Goal: Ask a question: Seek information or help from site administrators or community

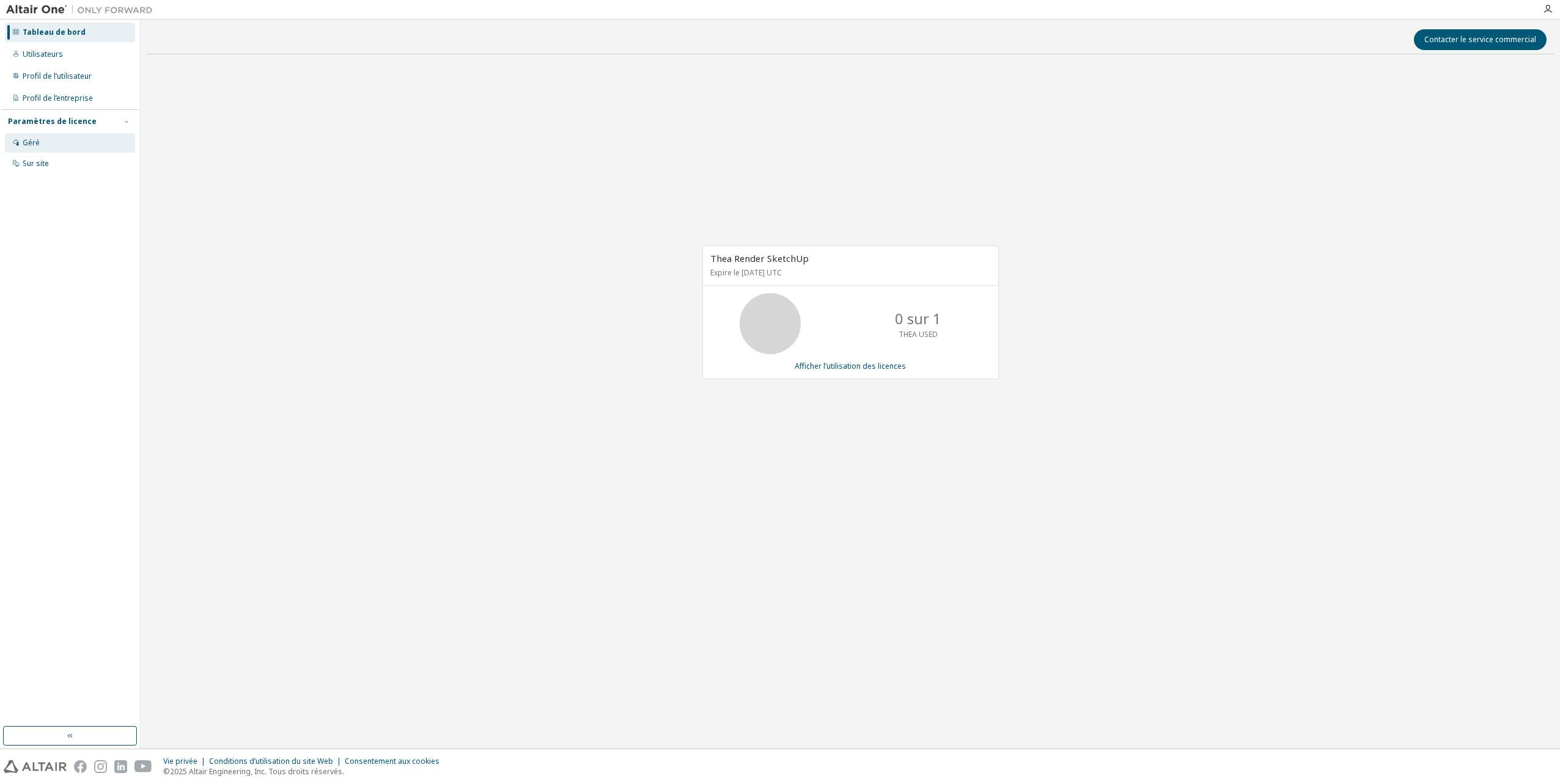
click at [36, 150] on div "Géré" at bounding box center [70, 143] width 130 height 20
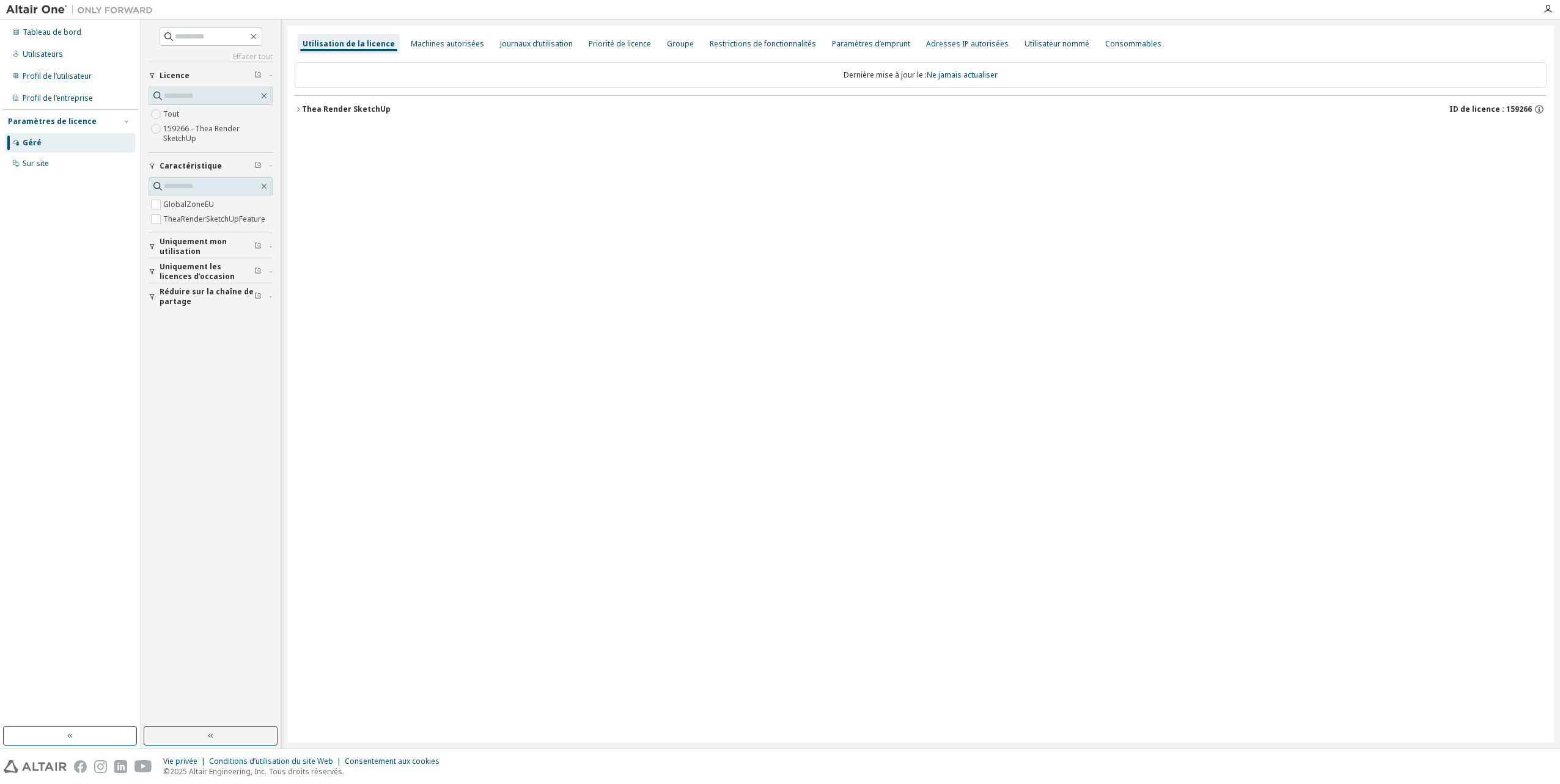
click at [338, 106] on font "Thea Render SketchUp" at bounding box center [346, 110] width 88 height 11
click at [299, 109] on icon "button" at bounding box center [298, 109] width 3 height 4
click at [1024, 42] on div "Utilisateur nommé" at bounding box center [1056, 44] width 65 height 10
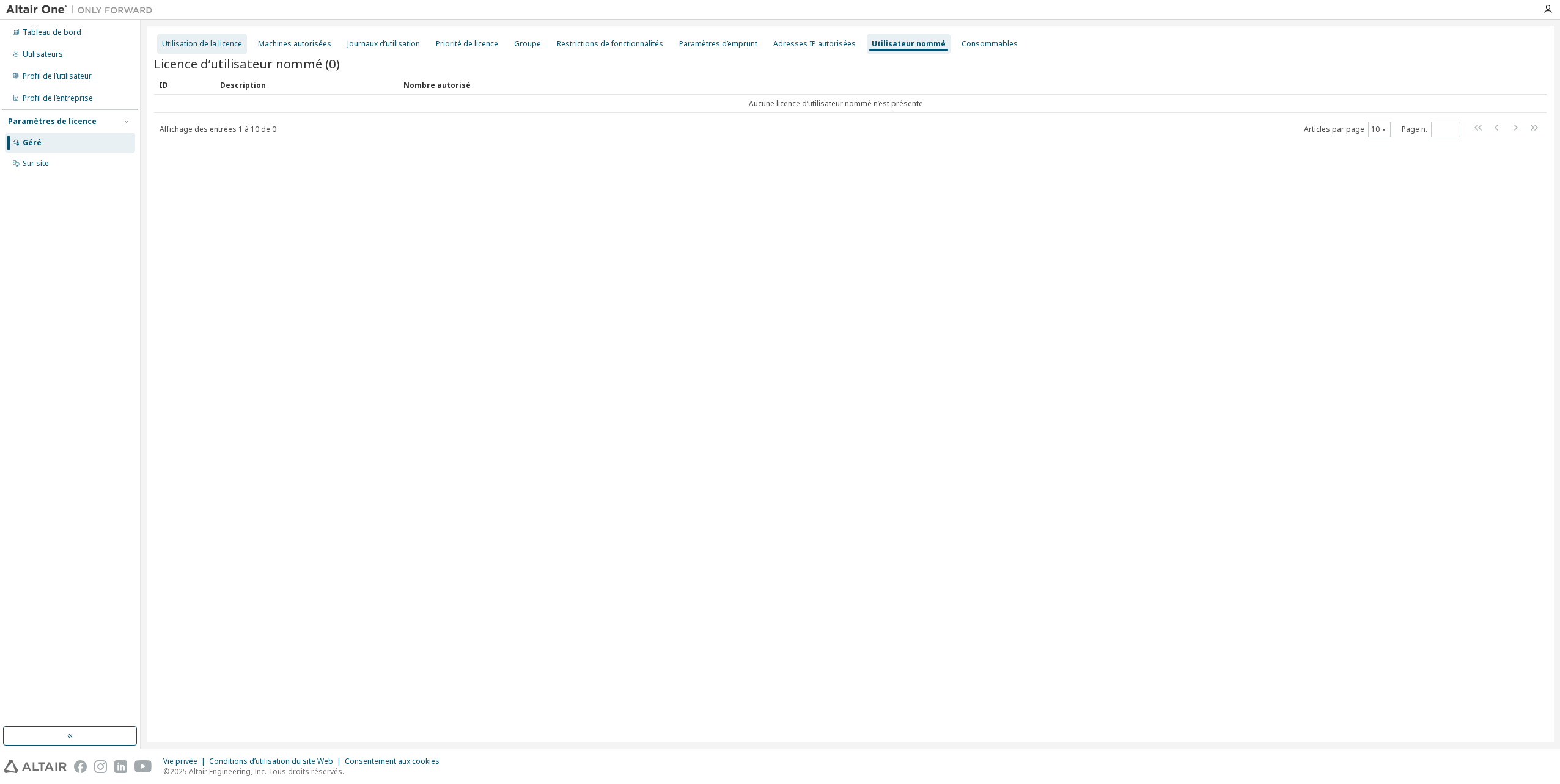
click at [199, 45] on div "Utilisation de la licence" at bounding box center [202, 44] width 80 height 10
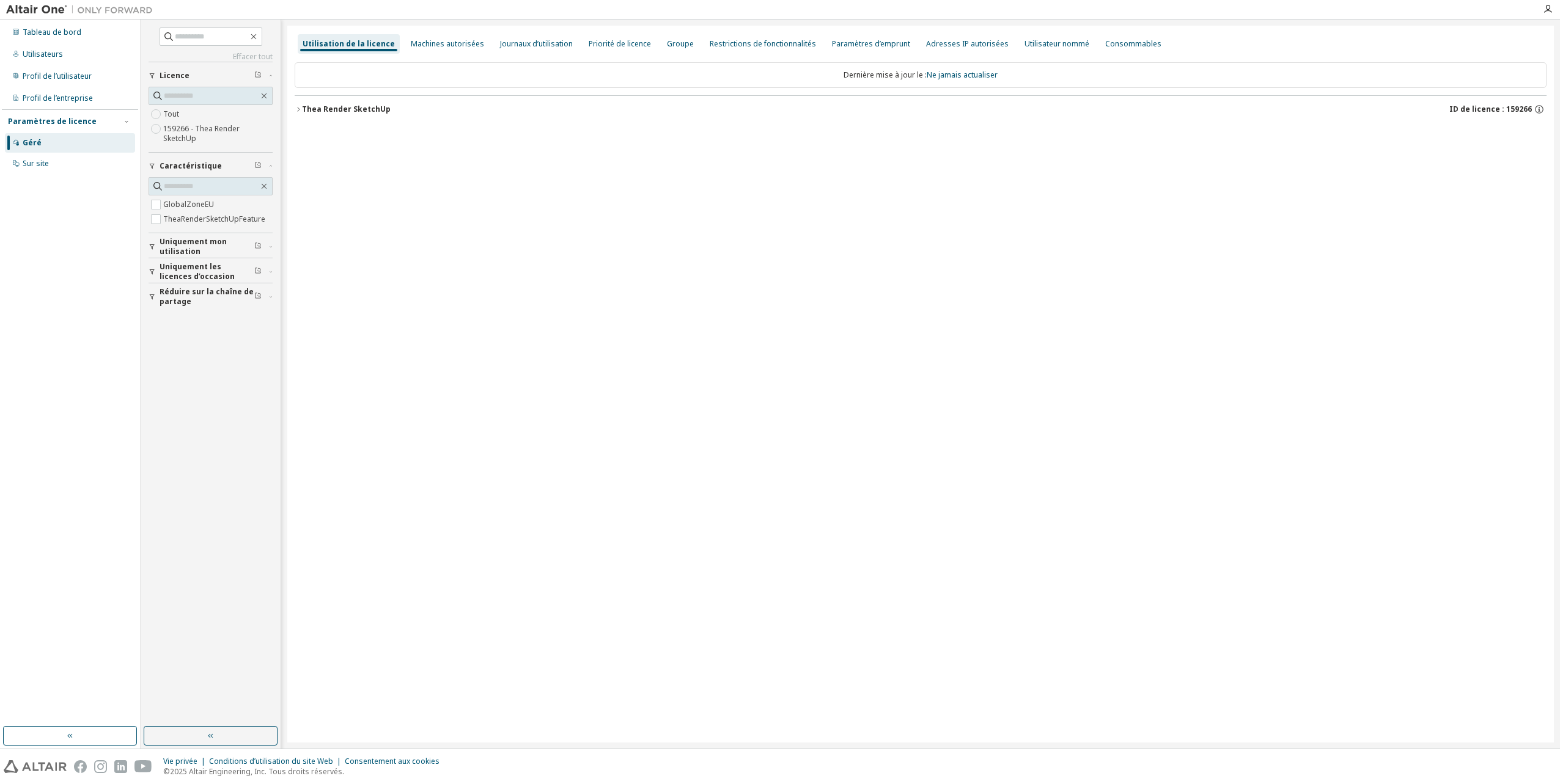
click at [22, 143] on div "Géré" at bounding box center [31, 143] width 19 height 10
click at [316, 110] on font "Thea Render SketchUp" at bounding box center [346, 110] width 88 height 11
click at [316, 108] on font "Thea Render SketchUp" at bounding box center [346, 110] width 88 height 11
click at [72, 741] on button "button" at bounding box center [70, 736] width 134 height 20
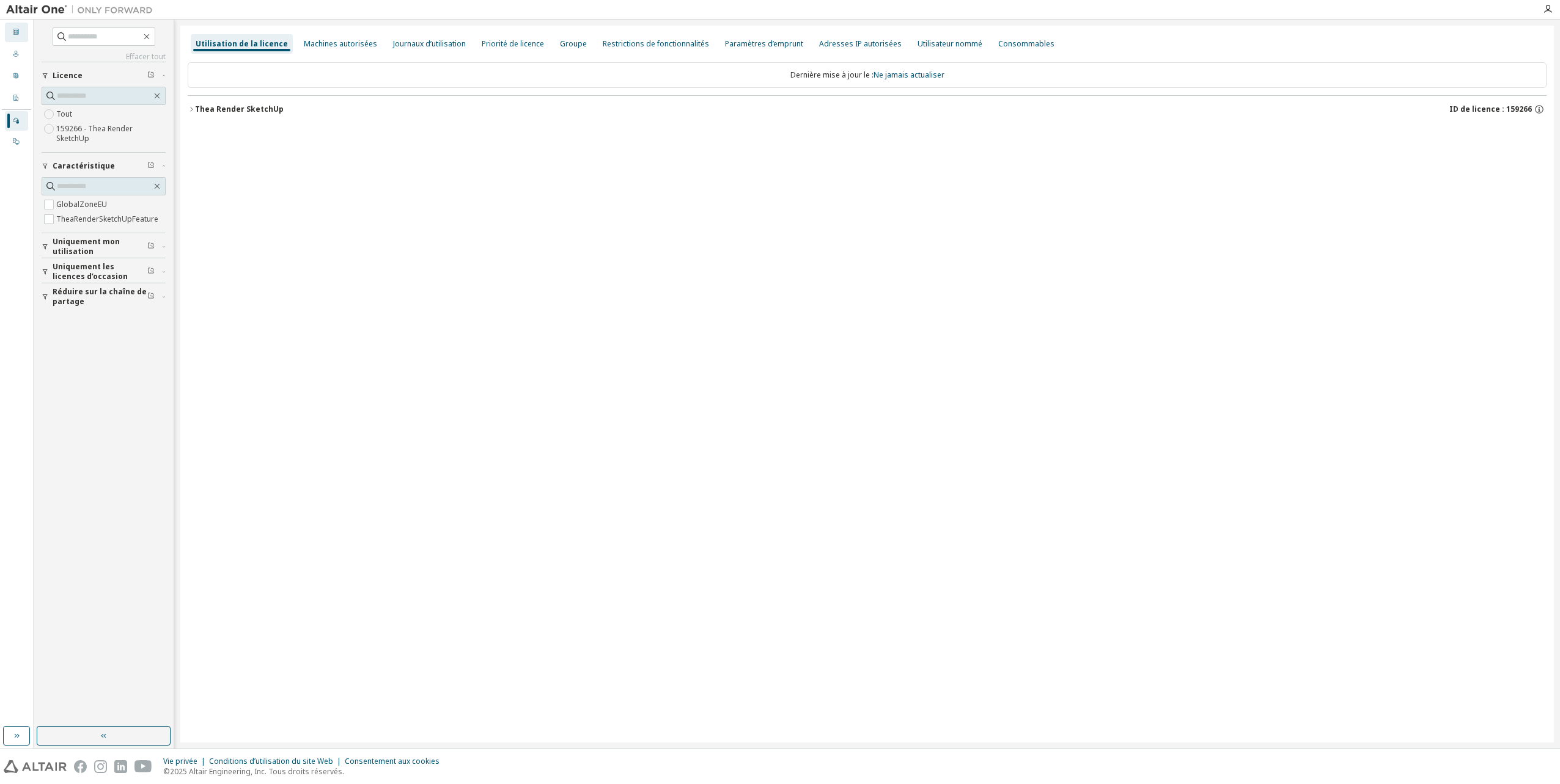
click at [19, 35] on icon at bounding box center [16, 32] width 7 height 7
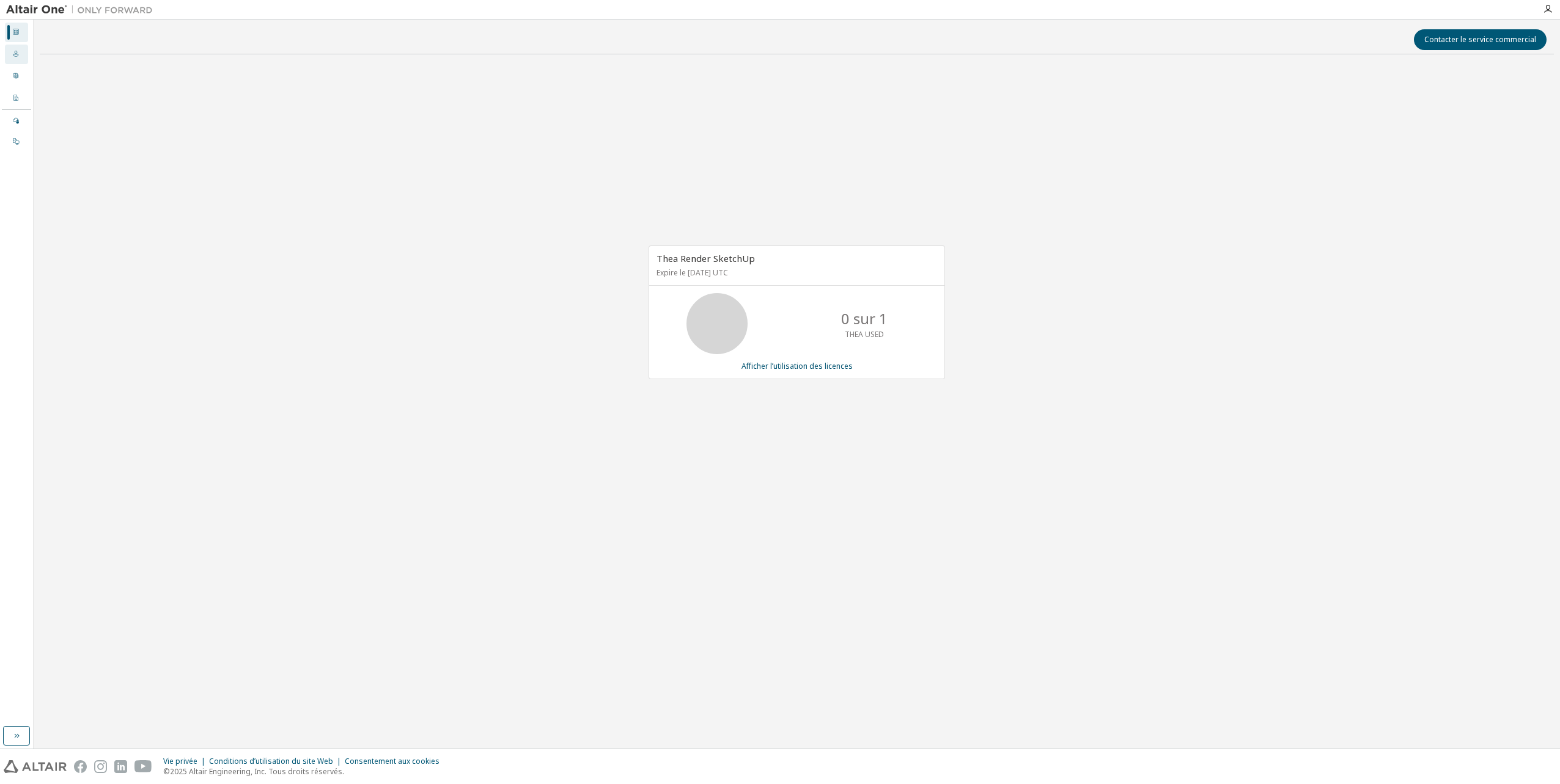
click at [21, 57] on div "Utilisateurs" at bounding box center [16, 54] width 23 height 20
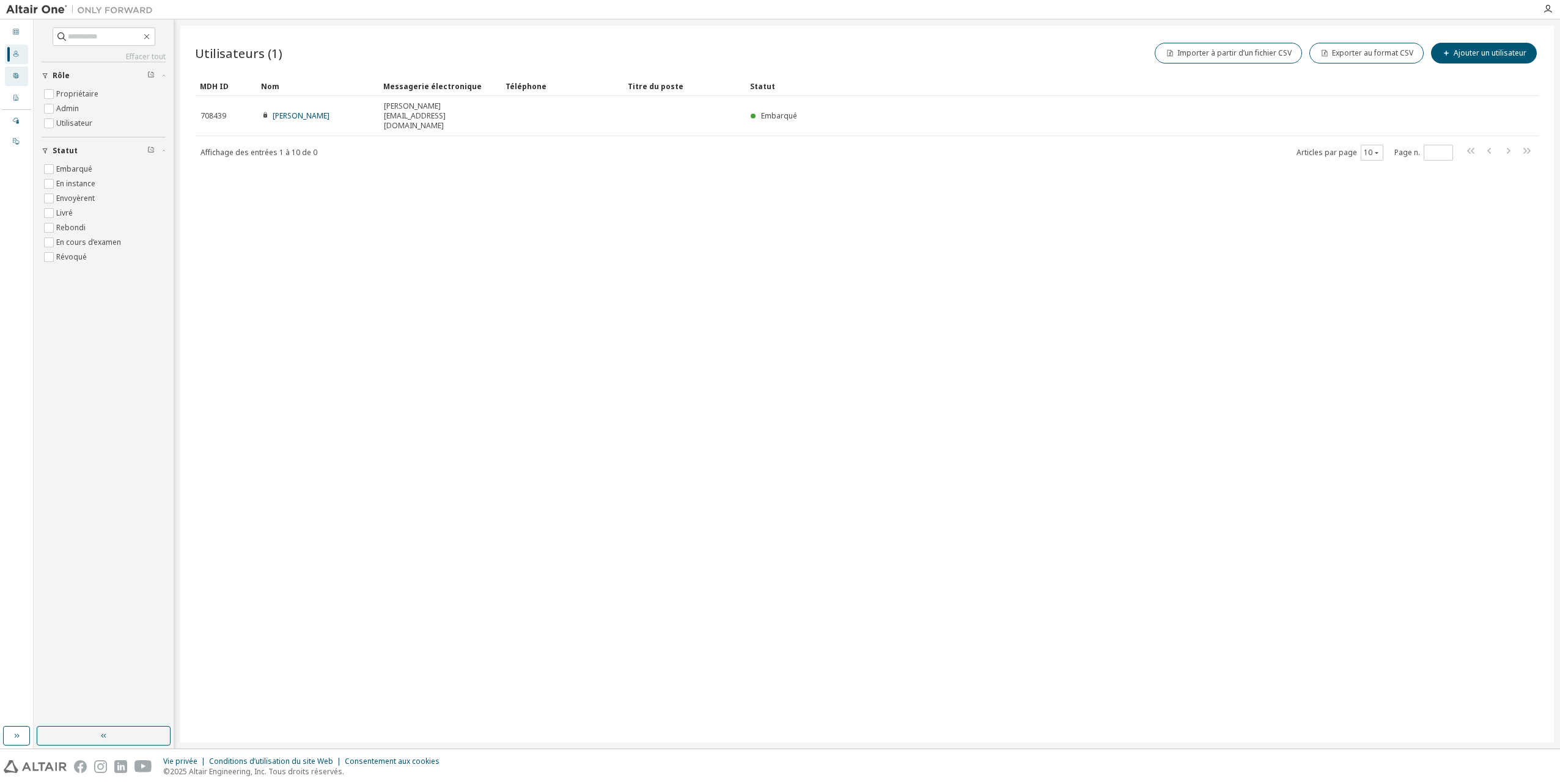
click at [21, 81] on div "Profil de l’utilisateur" at bounding box center [16, 77] width 23 height 20
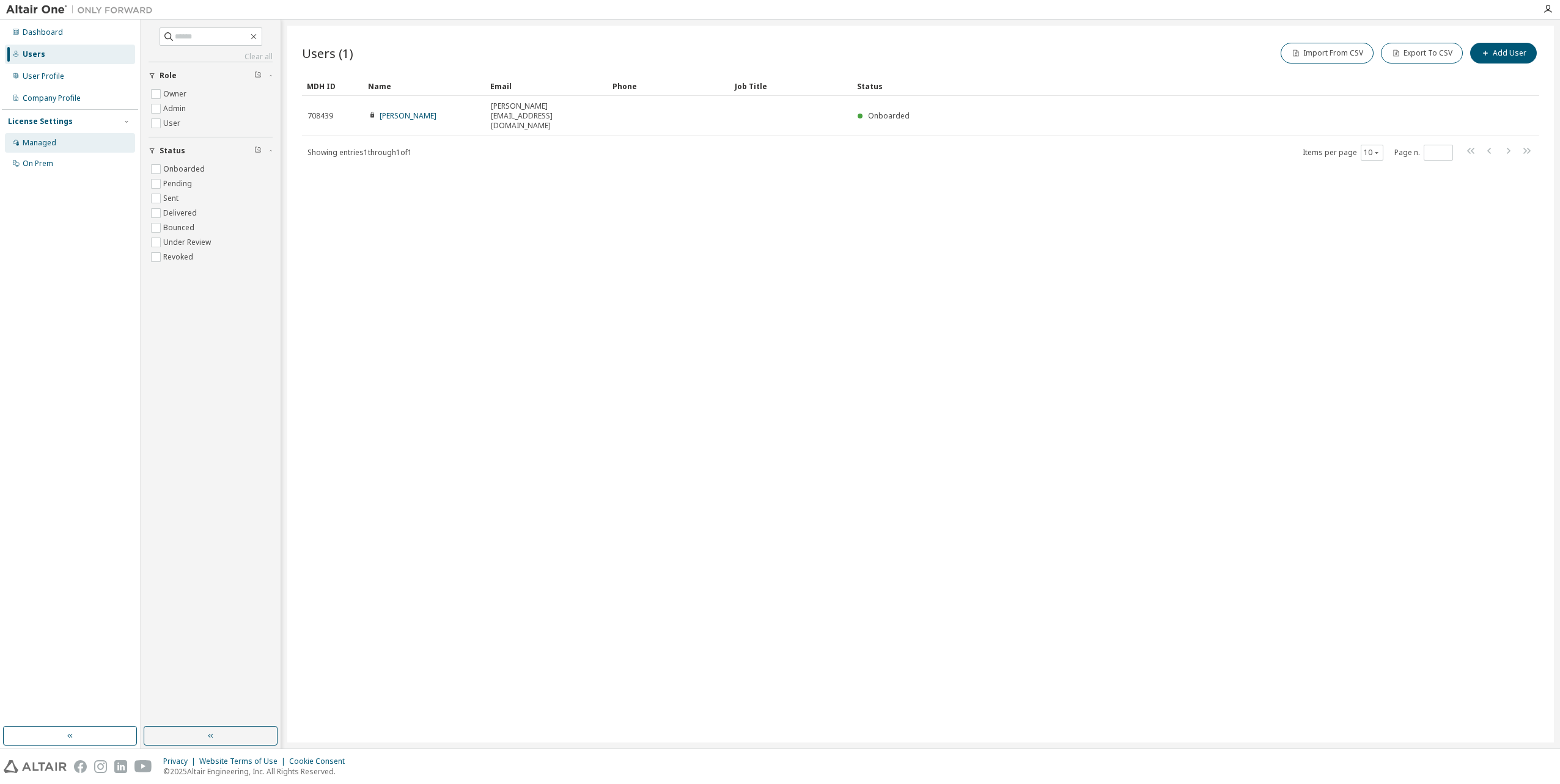
click at [44, 147] on div "Managed" at bounding box center [39, 143] width 34 height 10
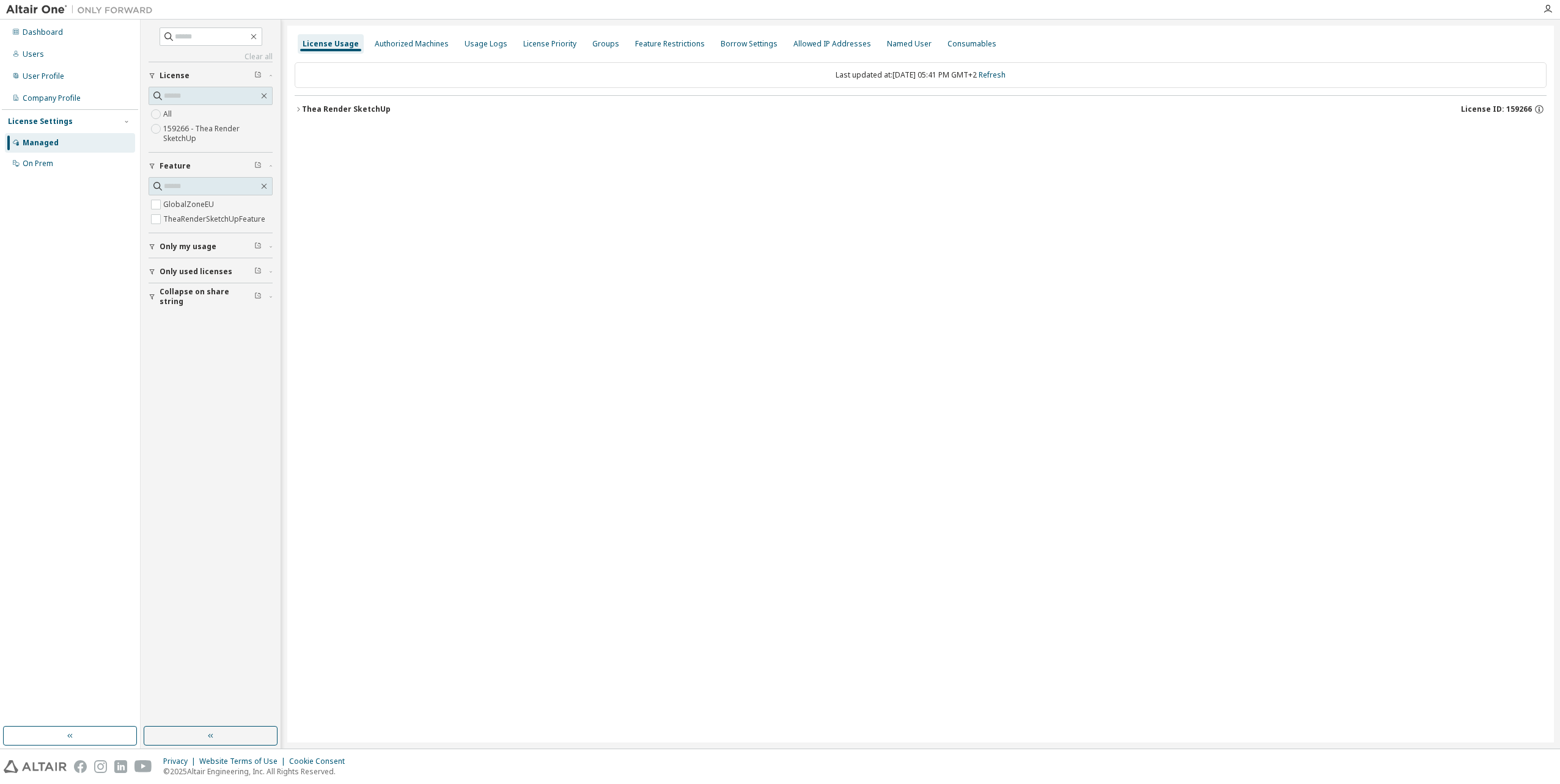
click at [45, 147] on div "Managed" at bounding box center [40, 143] width 36 height 10
click at [302, 111] on div "Thea Render SketchUp" at bounding box center [346, 109] width 88 height 10
click at [27, 520] on div "Dashboard Users User Profile Company Profile License Settings Managed On Prem" at bounding box center [70, 373] width 136 height 704
click at [20, 463] on div "Dashboard Users User Profile Company Profile License Settings Managed On Prem" at bounding box center [70, 373] width 136 height 704
click at [47, 537] on div "Dashboard Users User Profile Company Profile License Settings Managed On Prem" at bounding box center [70, 373] width 136 height 704
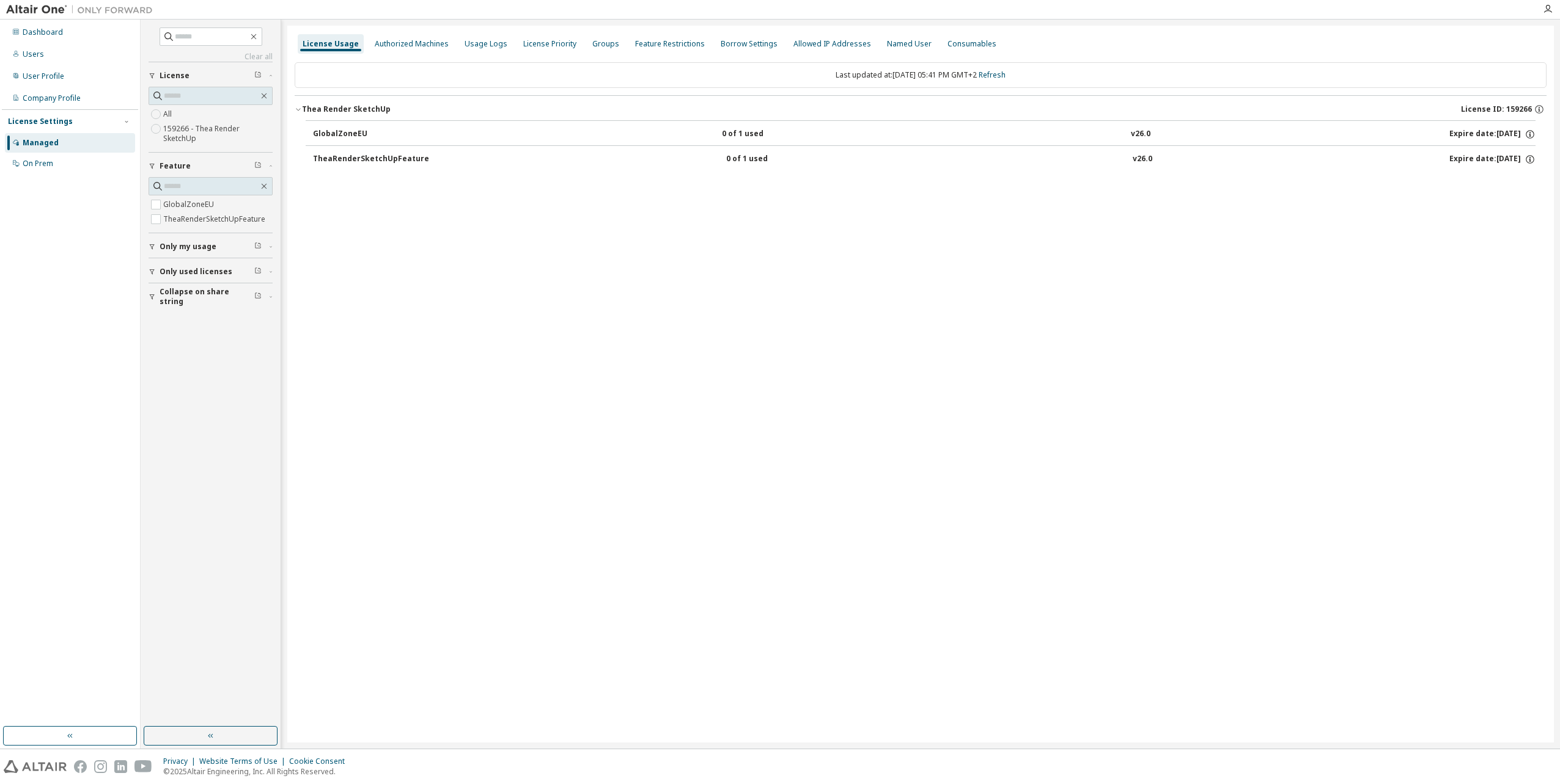
drag, startPoint x: 47, startPoint y: 537, endPoint x: 34, endPoint y: 378, distance: 159.5
click at [34, 378] on div "Dashboard Users User Profile Company Profile License Settings Managed On Prem" at bounding box center [70, 373] width 136 height 704
click at [83, 141] on div "Managed" at bounding box center [70, 143] width 130 height 20
click at [267, 247] on icon "button" at bounding box center [271, 247] width 7 height 4
click at [271, 308] on icon "button" at bounding box center [271, 307] width 7 height 4
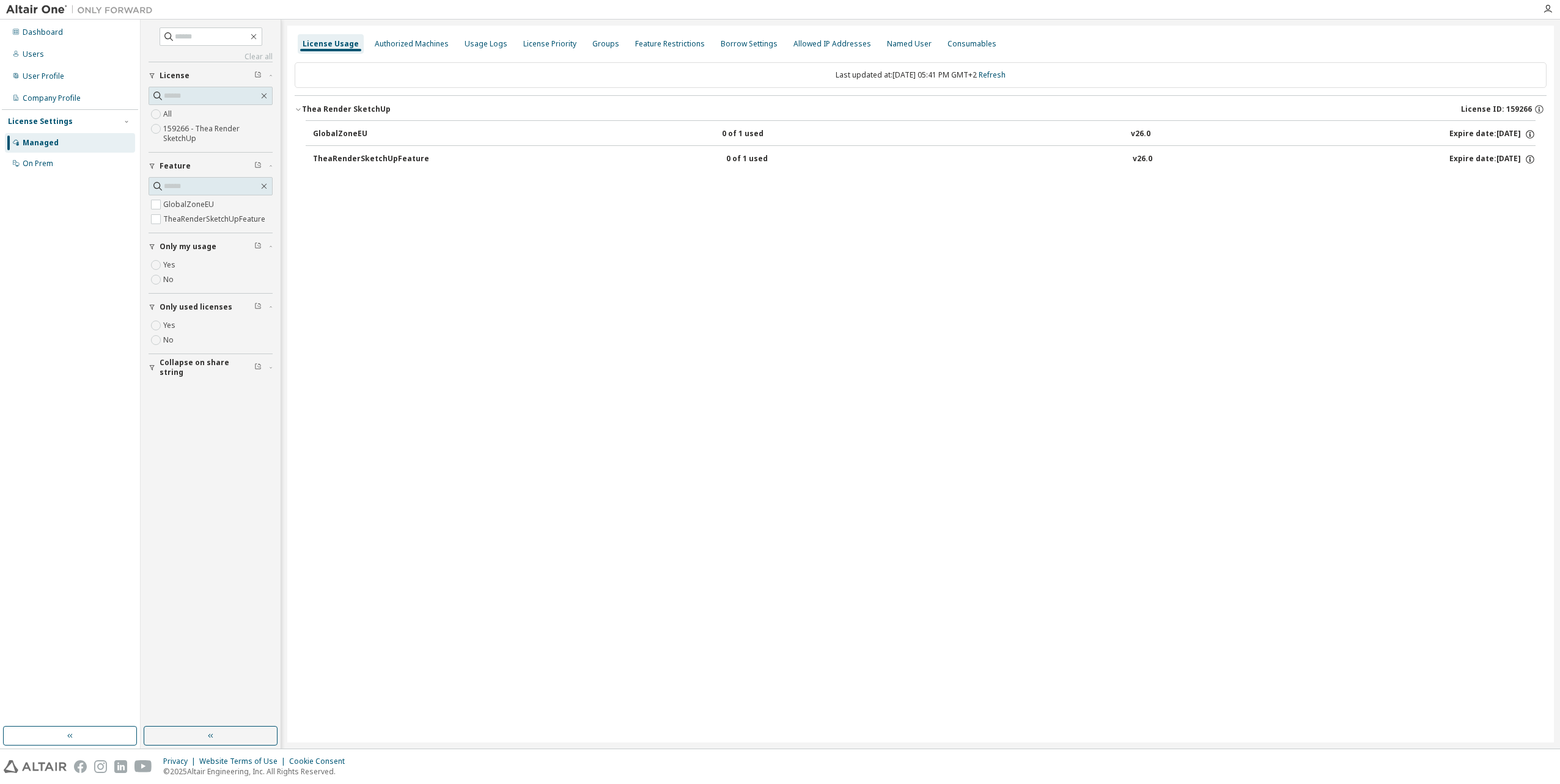
click at [269, 366] on icon "button" at bounding box center [271, 368] width 7 height 4
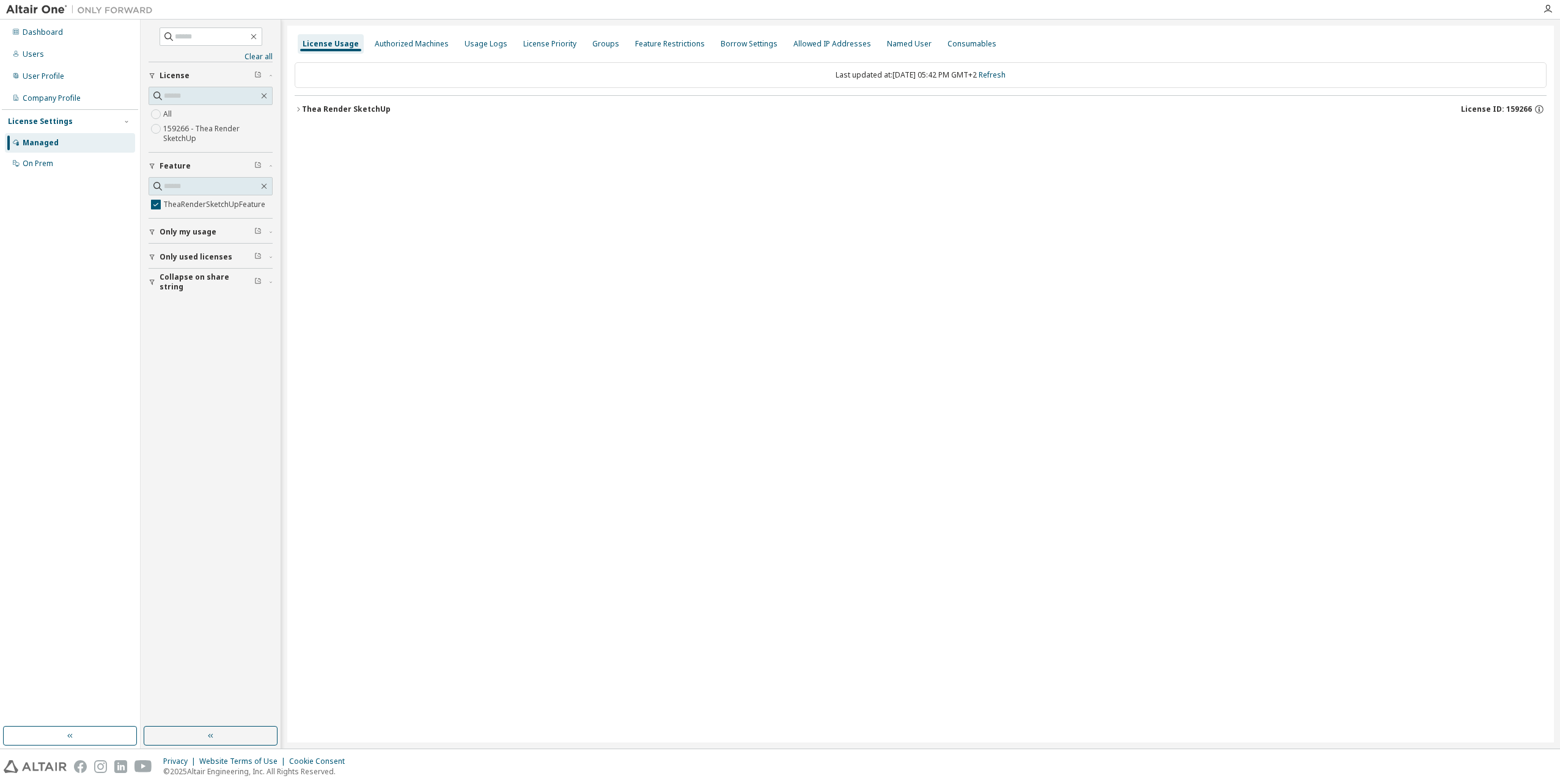
click at [317, 111] on div "Thea Render SketchUp" at bounding box center [346, 109] width 88 height 10
click at [336, 133] on div "TheaRenderSketchUpFeature" at bounding box center [371, 135] width 116 height 11
click at [730, 137] on div "0 of 1 used" at bounding box center [780, 135] width 110 height 11
click at [728, 137] on div "0 of 1 used" at bounding box center [780, 135] width 110 height 11
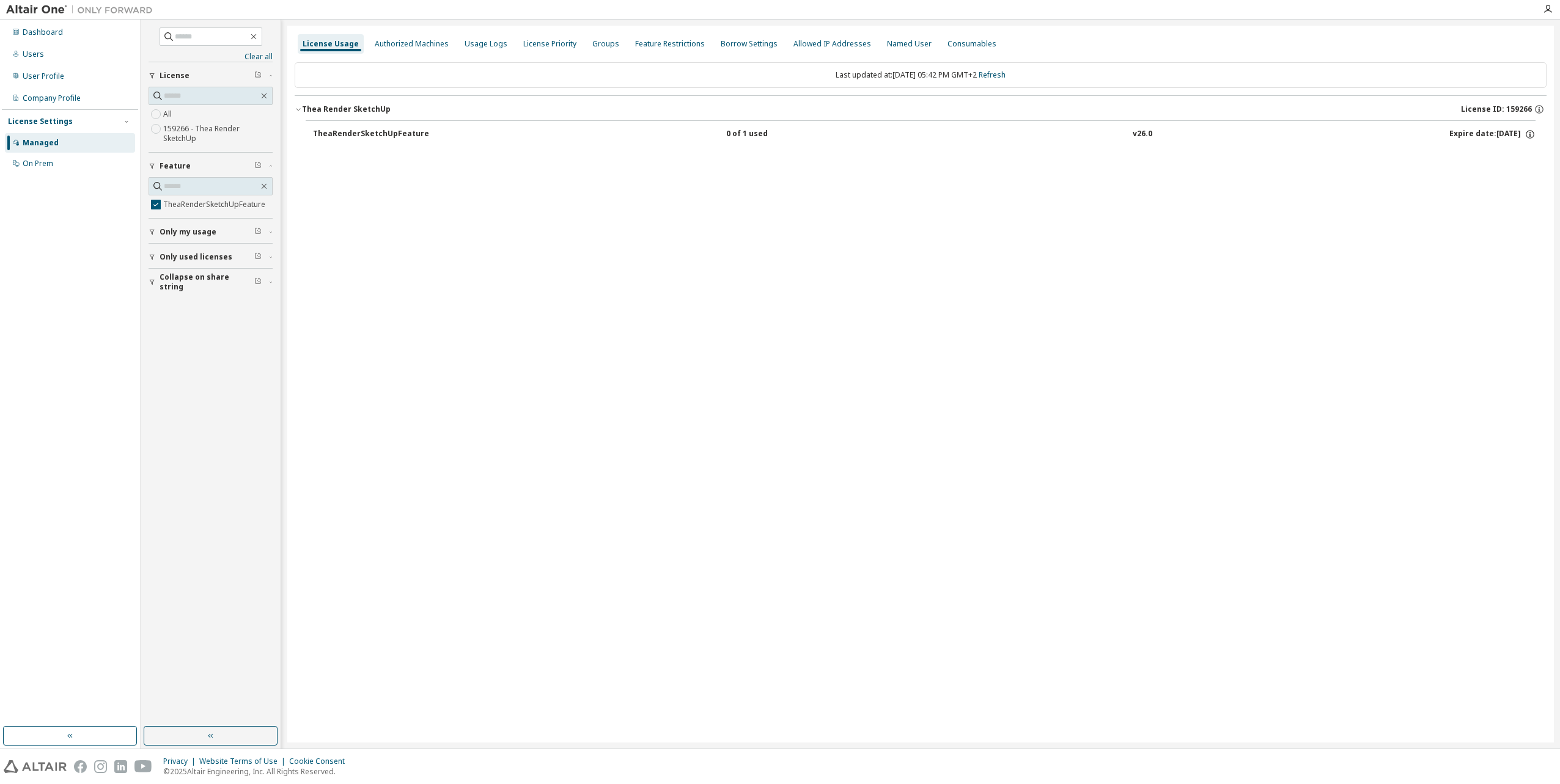
click at [388, 137] on div "TheaRenderSketchUpFeature" at bounding box center [371, 135] width 116 height 11
click at [39, 34] on div "Dashboard" at bounding box center [42, 32] width 40 height 10
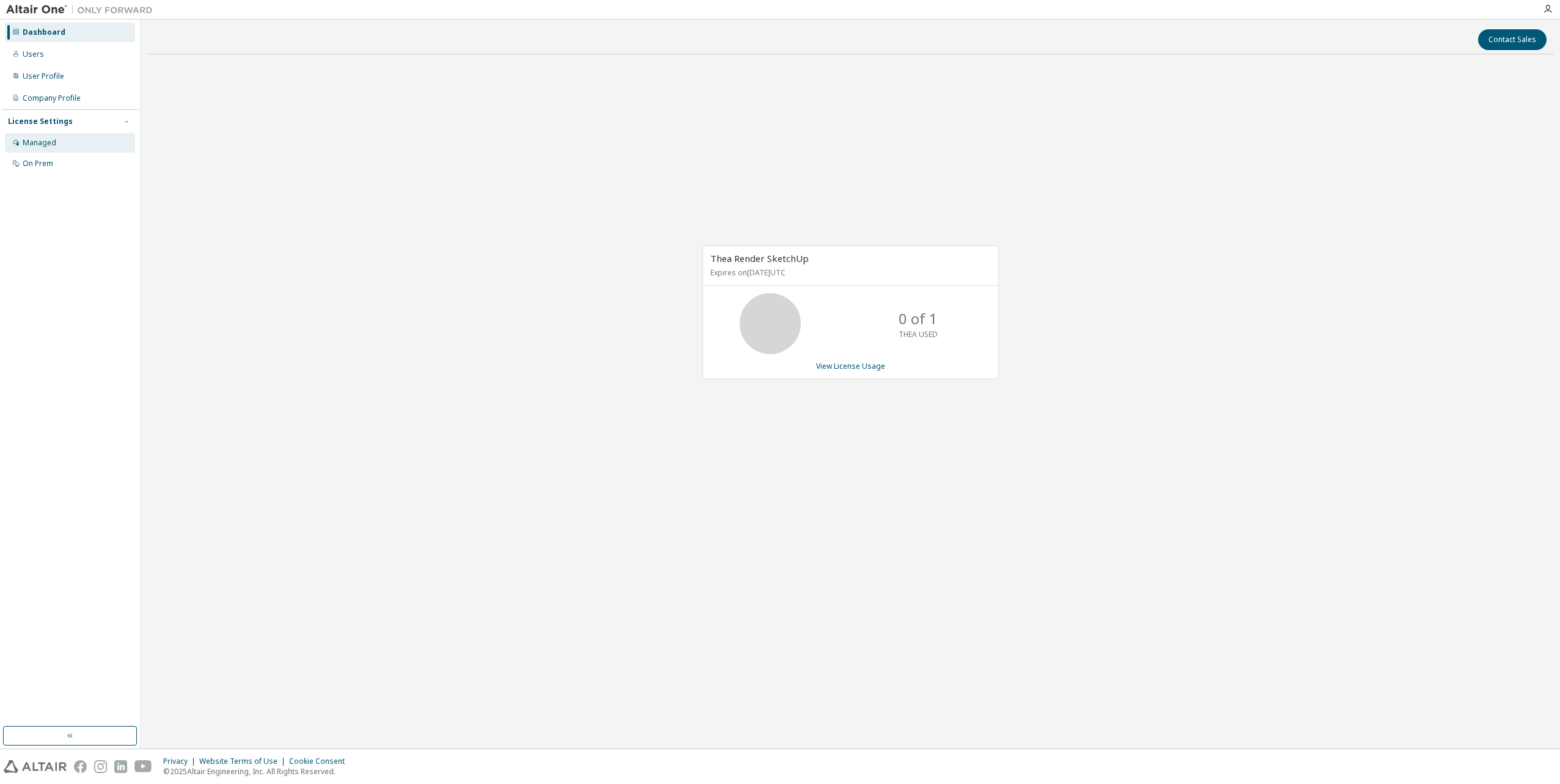
click at [52, 143] on div "Managed" at bounding box center [39, 143] width 34 height 10
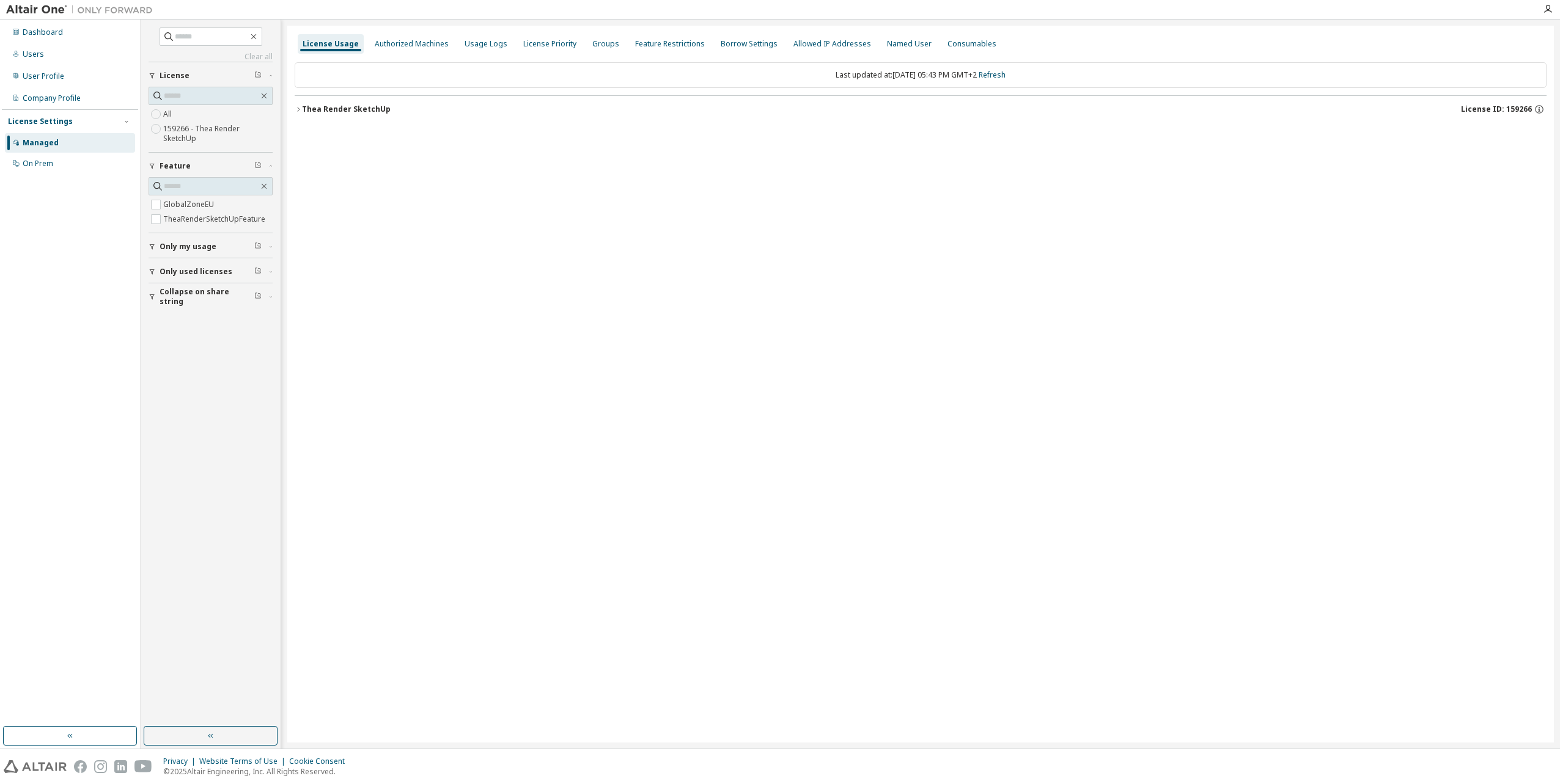
click at [298, 111] on icon "button" at bounding box center [298, 110] width 7 height 7
click at [300, 108] on icon "button" at bounding box center [298, 110] width 7 height 7
click at [35, 146] on div "Managed" at bounding box center [40, 143] width 36 height 10
click at [40, 164] on div "On Prem" at bounding box center [37, 163] width 30 height 10
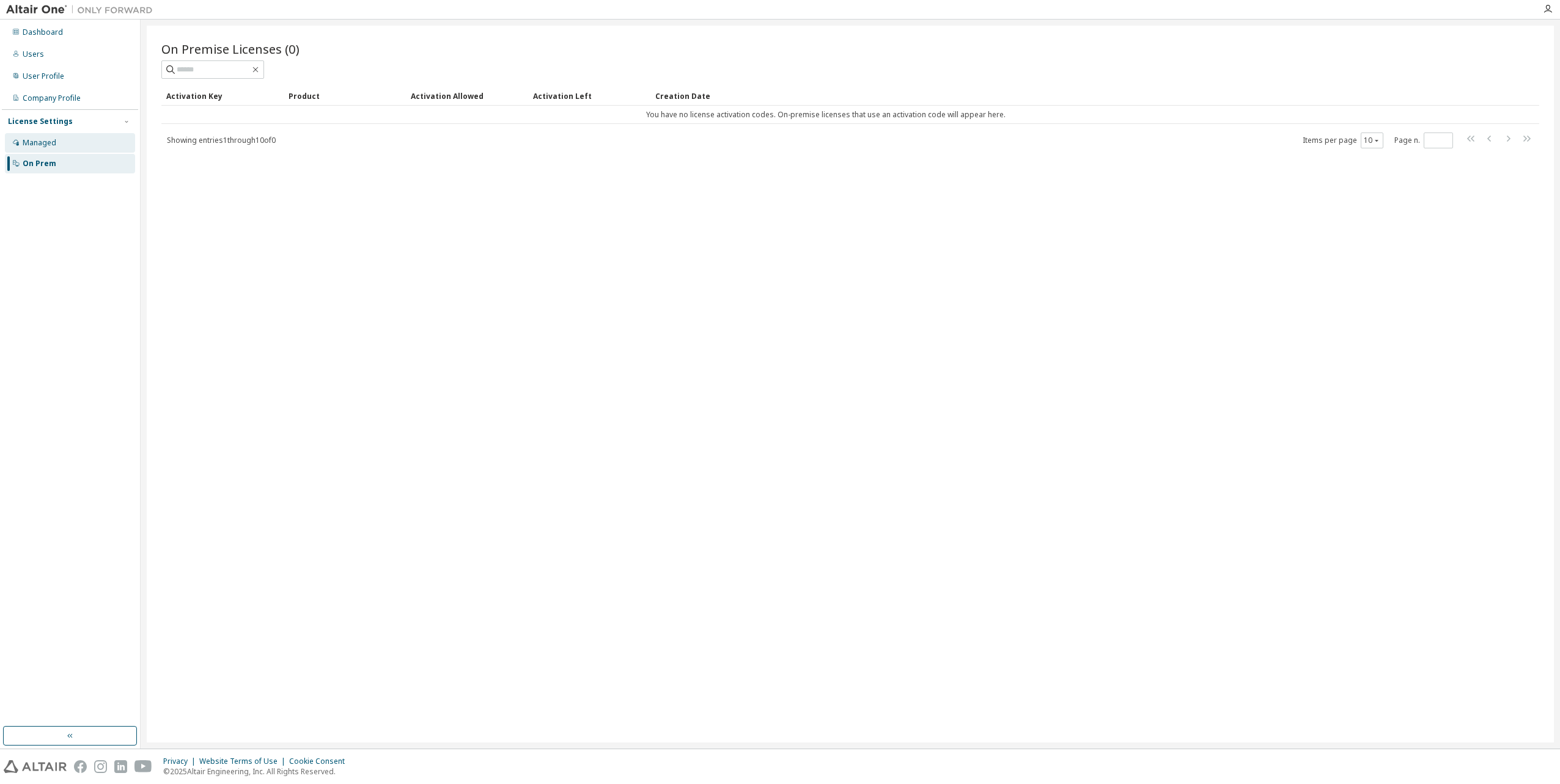
click at [45, 143] on div "Managed" at bounding box center [39, 143] width 34 height 10
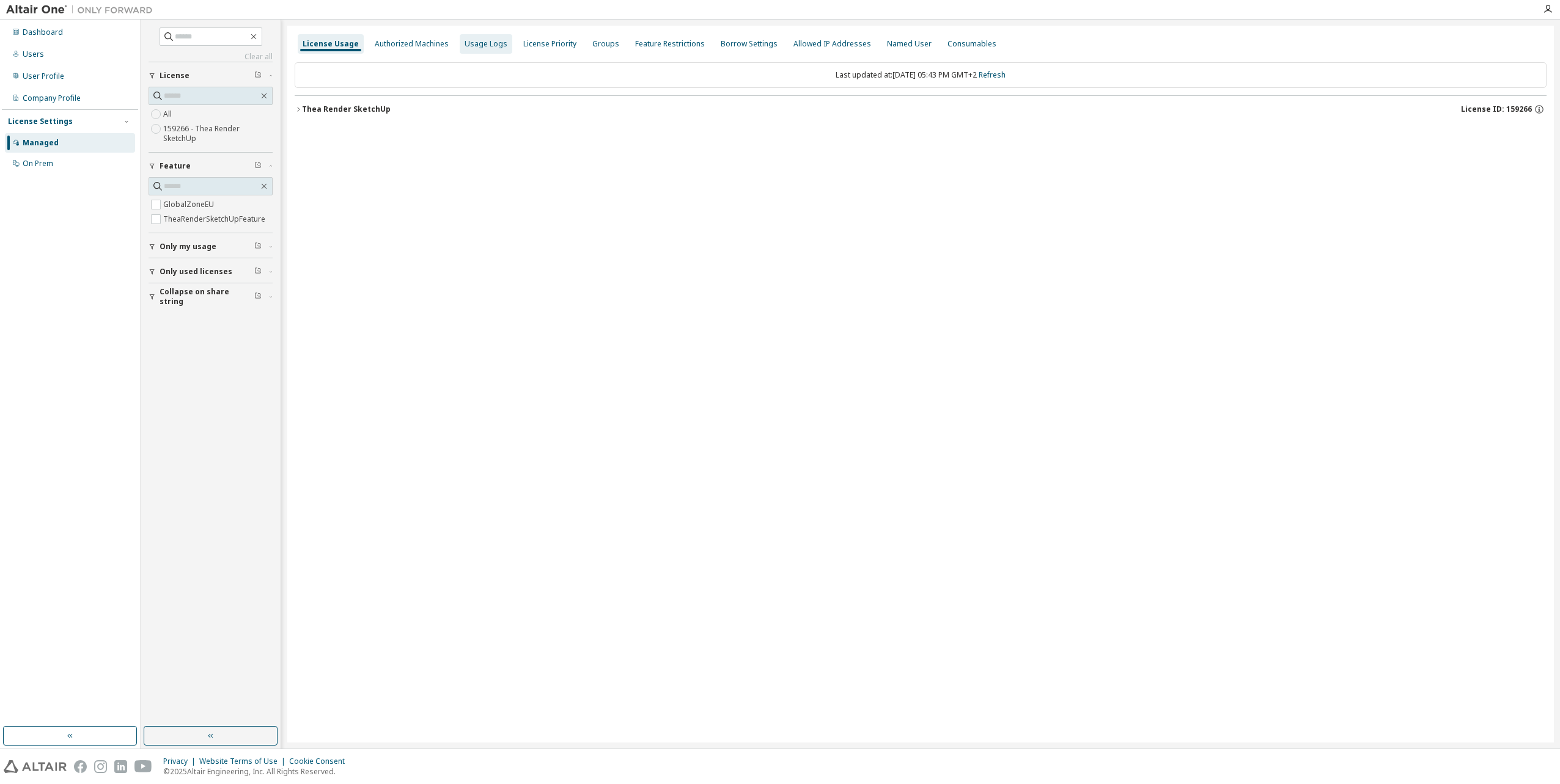
click at [467, 40] on div "Usage Logs" at bounding box center [486, 44] width 43 height 10
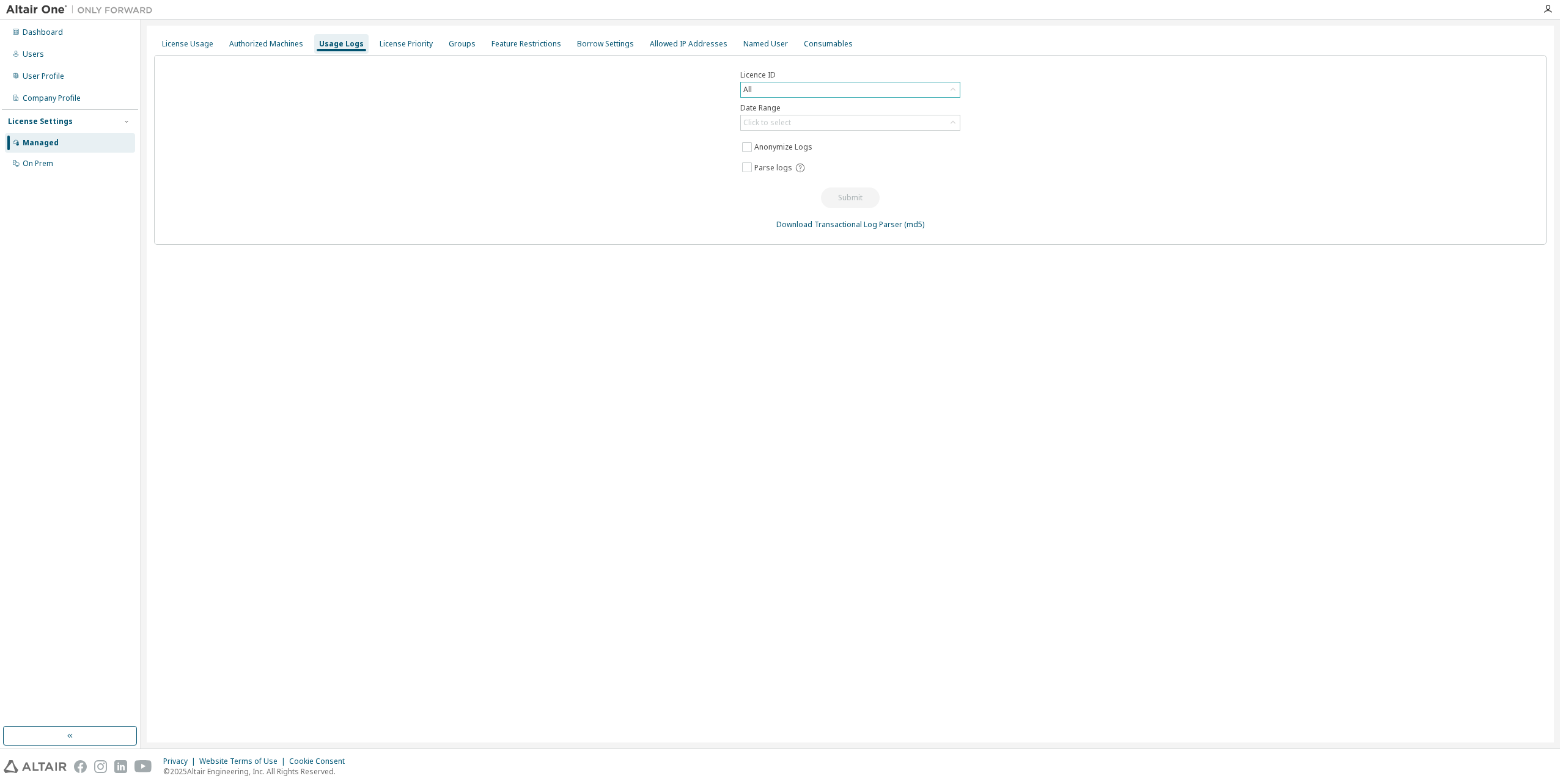
click at [753, 88] on div "All" at bounding box center [850, 90] width 218 height 14
click at [401, 45] on div "License Priority" at bounding box center [406, 44] width 53 height 10
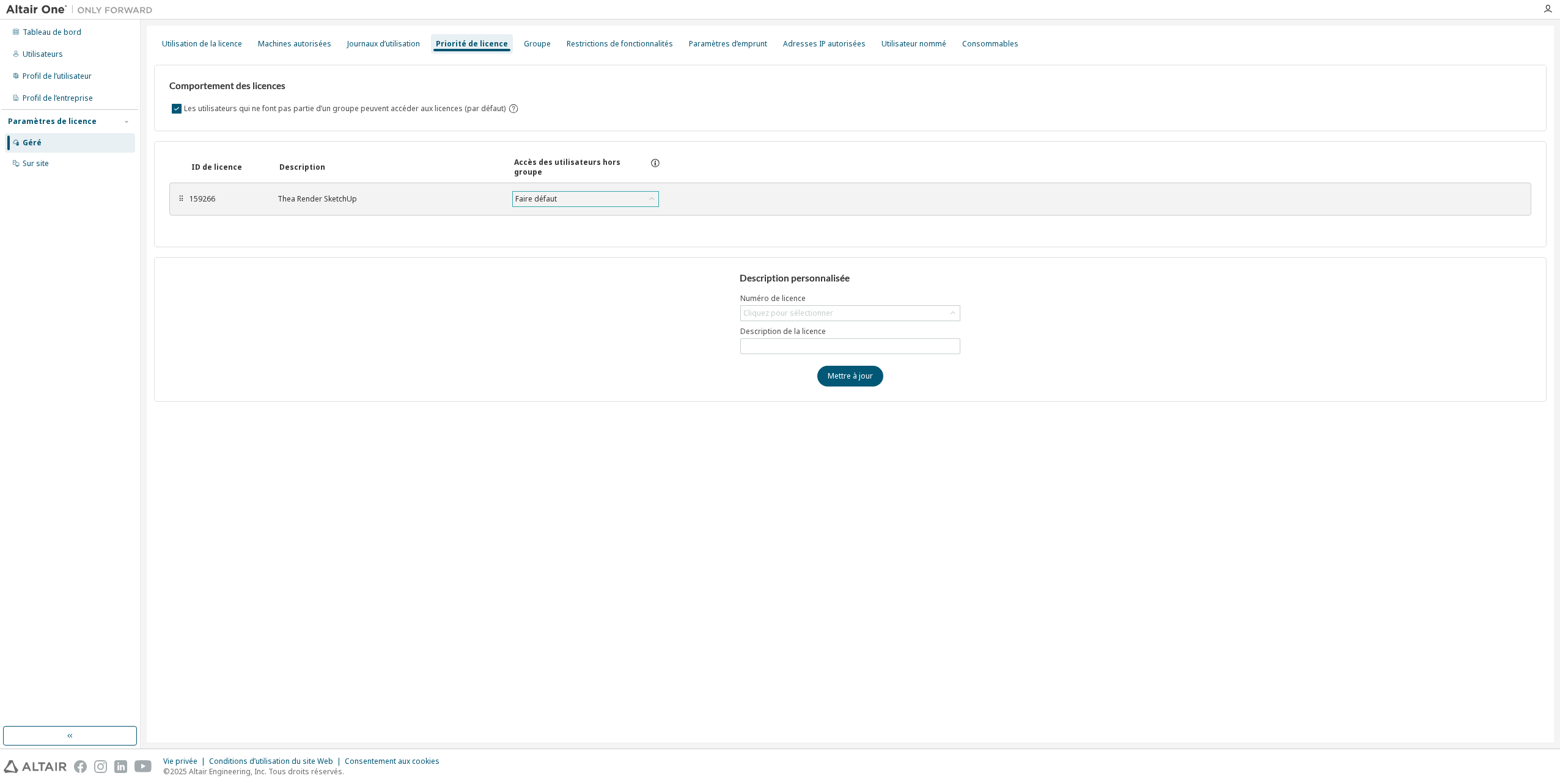
click at [539, 197] on div "Faire défaut" at bounding box center [536, 199] width 45 height 13
click at [882, 45] on div "Utilisateur nommé" at bounding box center [914, 44] width 65 height 10
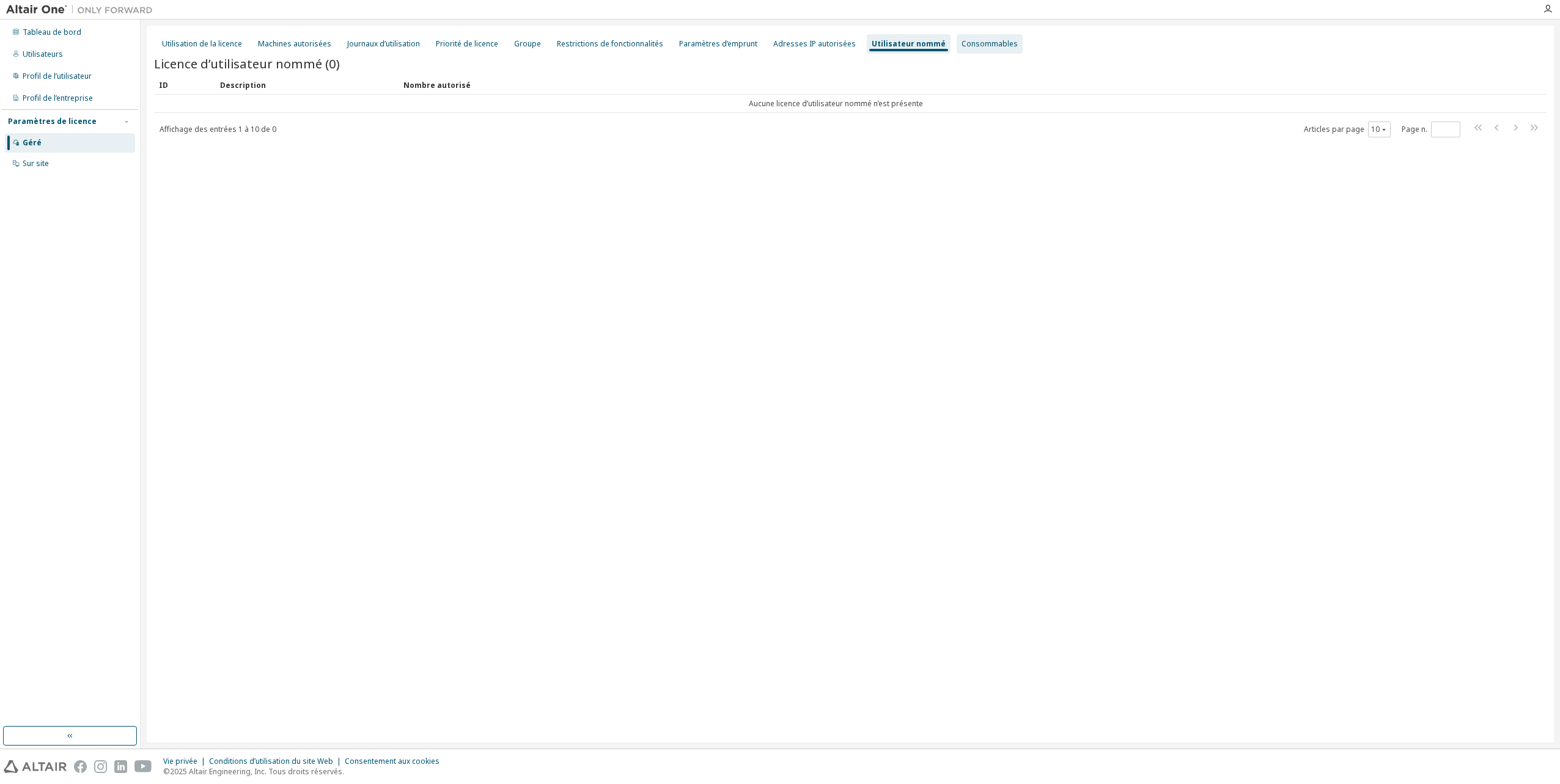
click at [977, 45] on div "Consommables" at bounding box center [989, 44] width 56 height 10
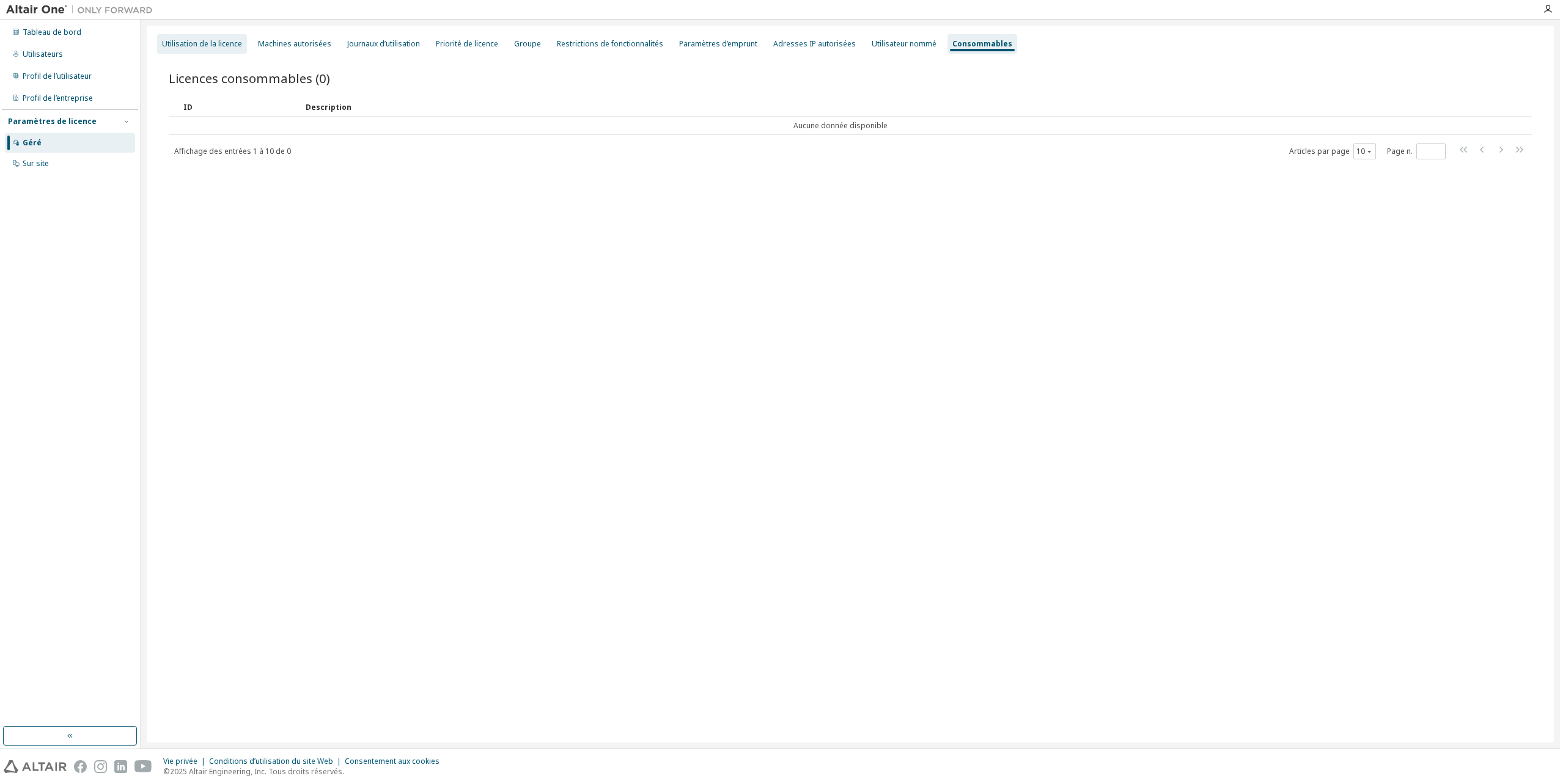
click at [208, 48] on div "Utilisation de la licence" at bounding box center [202, 44] width 80 height 10
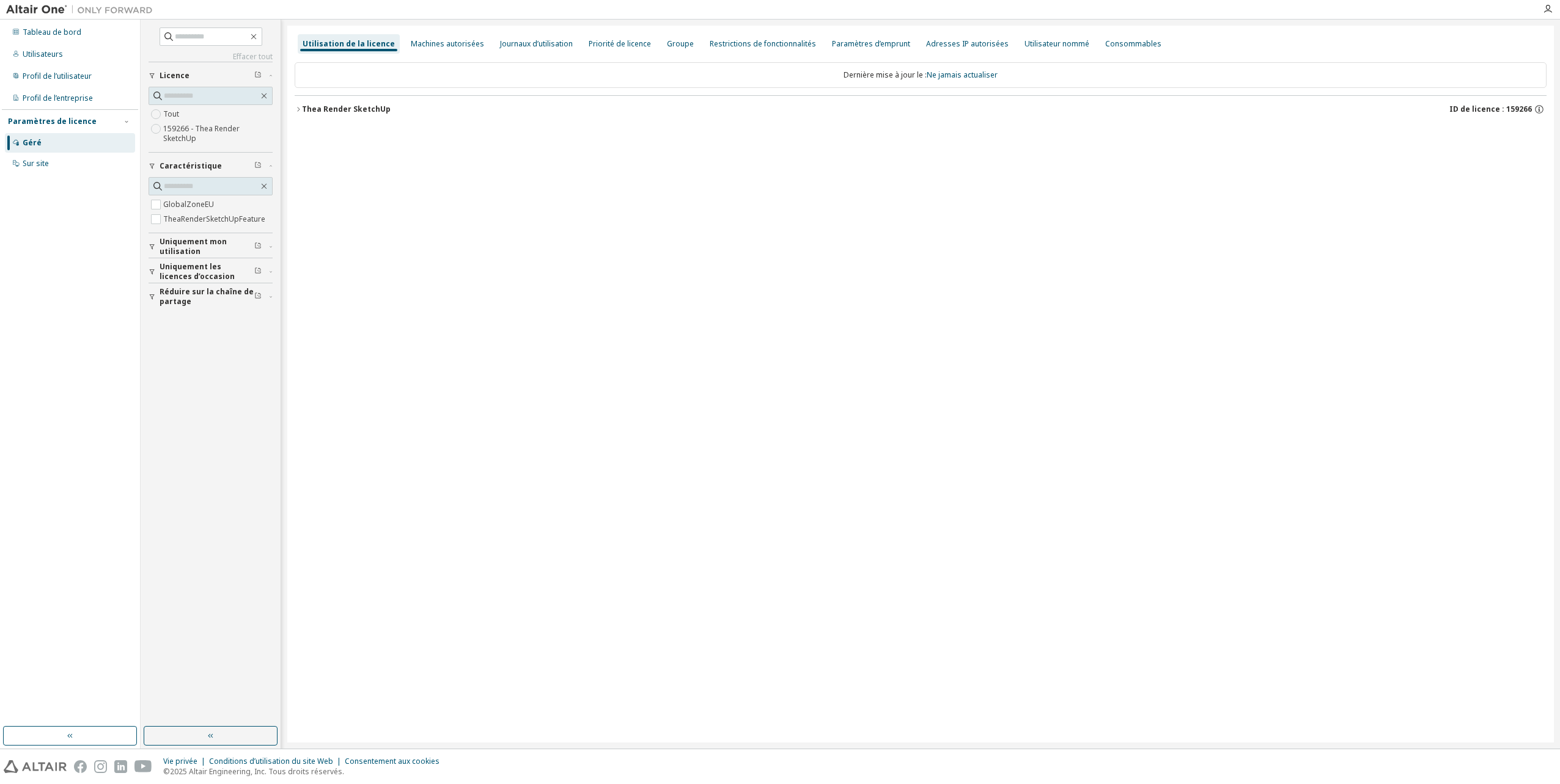
click at [300, 108] on icon "button" at bounding box center [298, 110] width 7 height 7
drag, startPoint x: 617, startPoint y: 248, endPoint x: 580, endPoint y: 238, distance: 38.3
click at [580, 238] on div "Utilisation de la licence Machines autorisées Journaux d’utilisation Priorité d…" at bounding box center [920, 384] width 1267 height 717
click at [76, 298] on div "Tableau de bord Utilisateurs Profil de l’utilisateur Profil de l’entreprise Par…" at bounding box center [70, 373] width 136 height 704
click at [125, 121] on icon "button" at bounding box center [127, 121] width 7 height 7
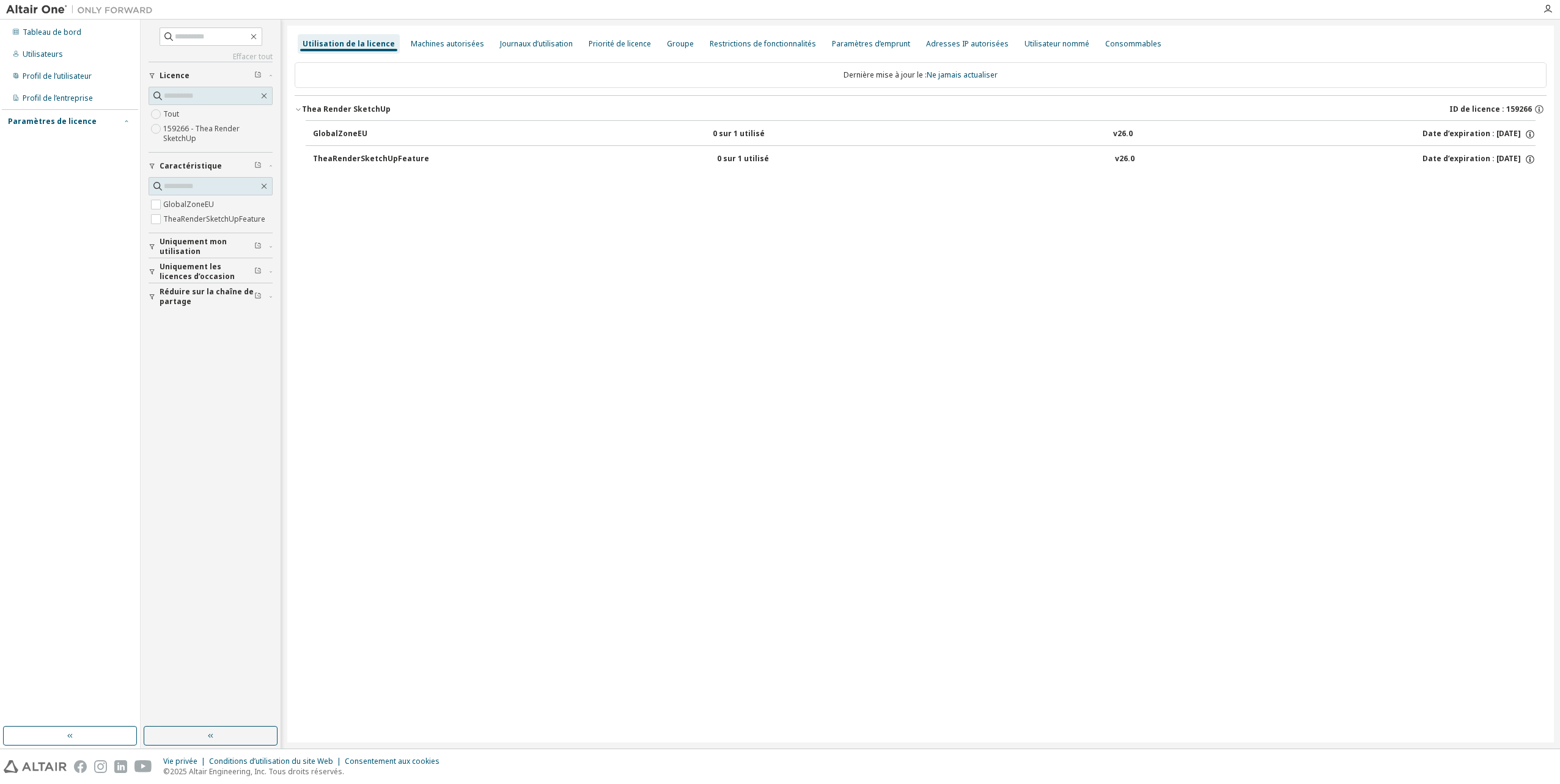
click at [125, 121] on icon "button" at bounding box center [127, 121] width 7 height 7
click at [33, 32] on div "Tableau de bord" at bounding box center [52, 32] width 59 height 10
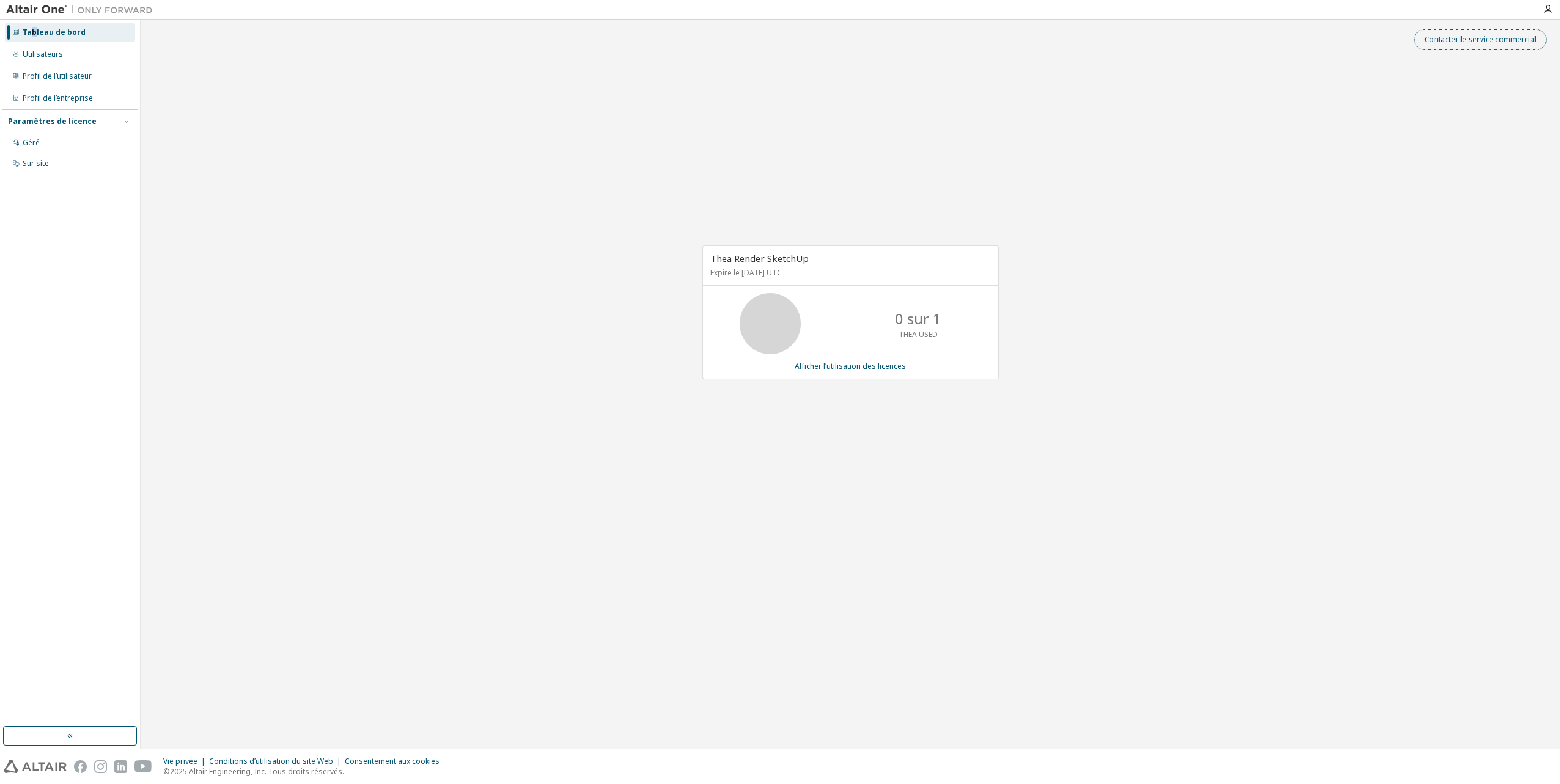
click at [1457, 40] on button "Contacter le service commercial" at bounding box center [1480, 39] width 133 height 20
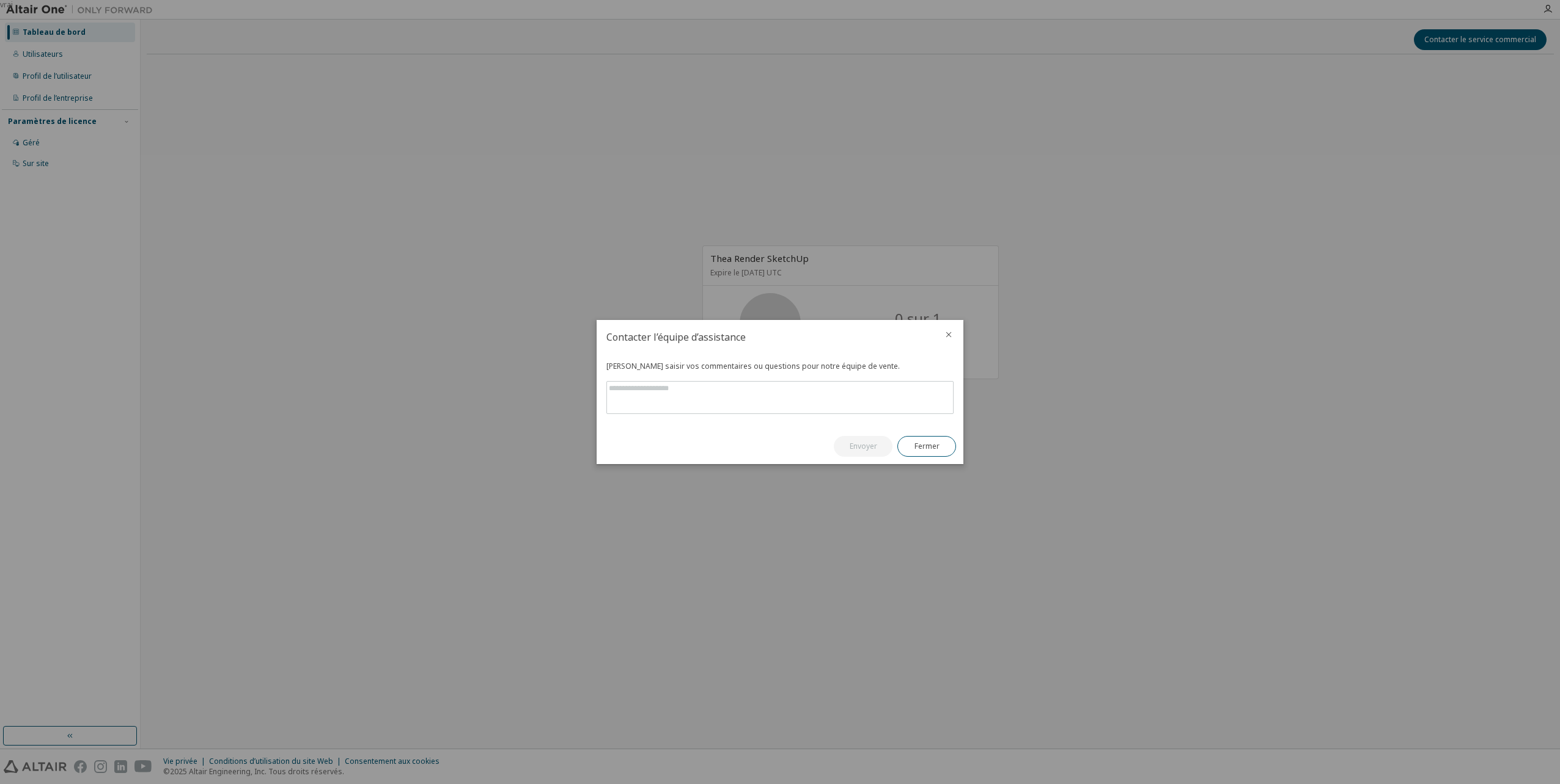
drag, startPoint x: 819, startPoint y: 332, endPoint x: 864, endPoint y: 339, distance: 45.5
click at [864, 339] on h2 "Contacter l’équipe d’assistance" at bounding box center [765, 337] width 337 height 34
click at [828, 392] on textarea at bounding box center [780, 397] width 346 height 32
type textarea "**********"
click at [882, 452] on button "Envoyer" at bounding box center [863, 446] width 59 height 20
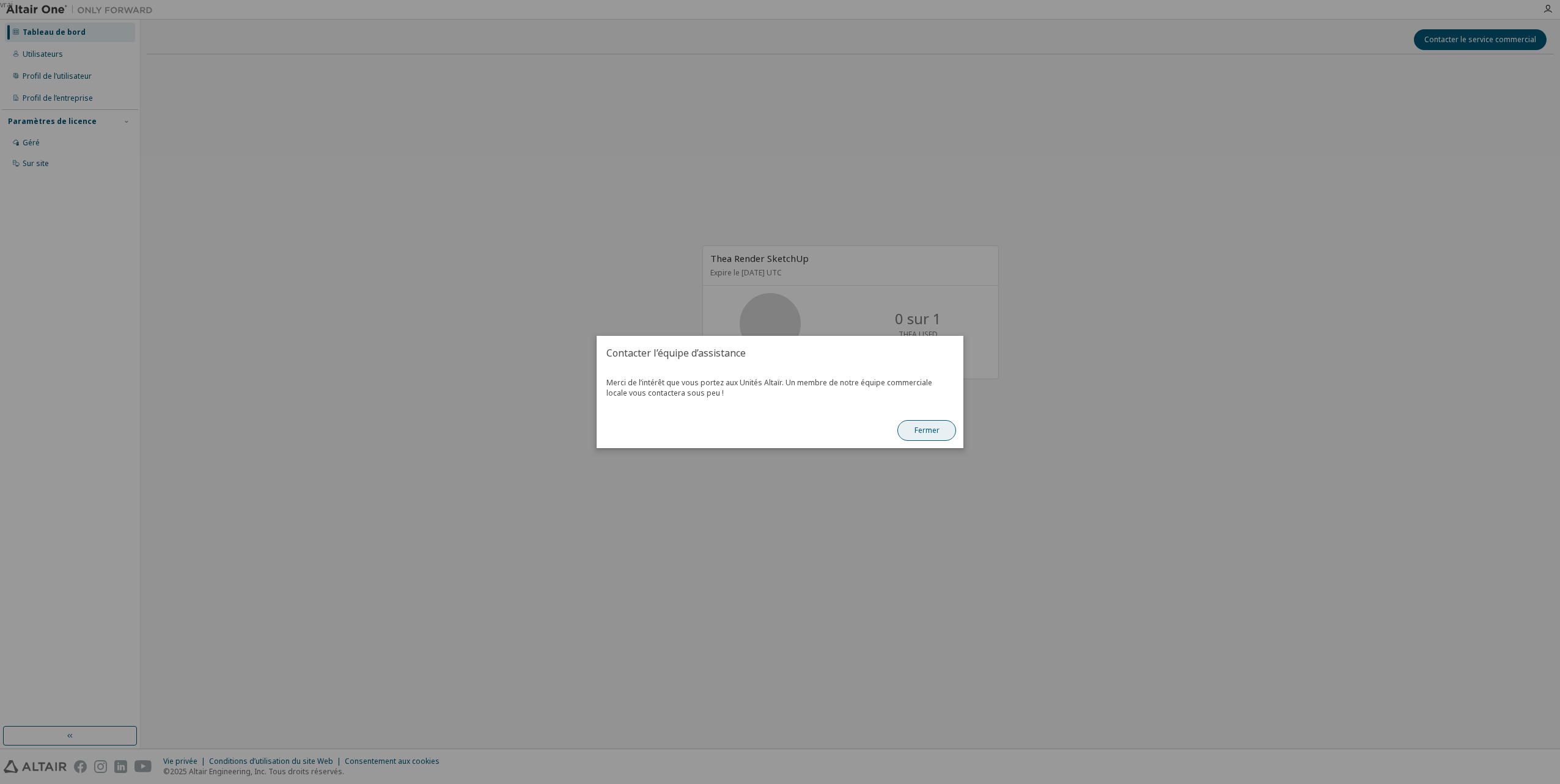
click at [925, 432] on button "Fermer" at bounding box center [926, 430] width 59 height 20
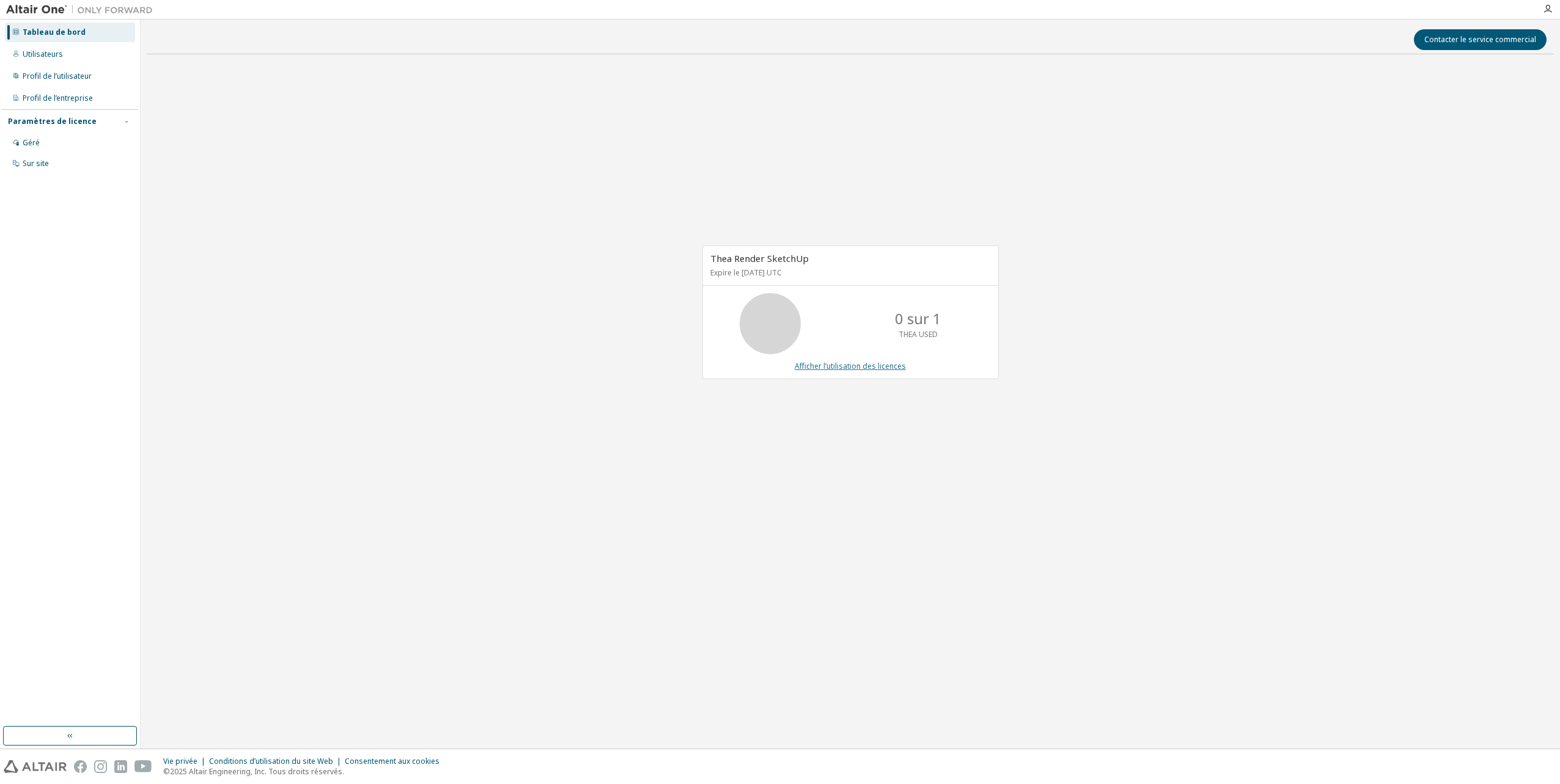
click at [845, 368] on link "Afficher l’utilisation des licences" at bounding box center [850, 366] width 111 height 11
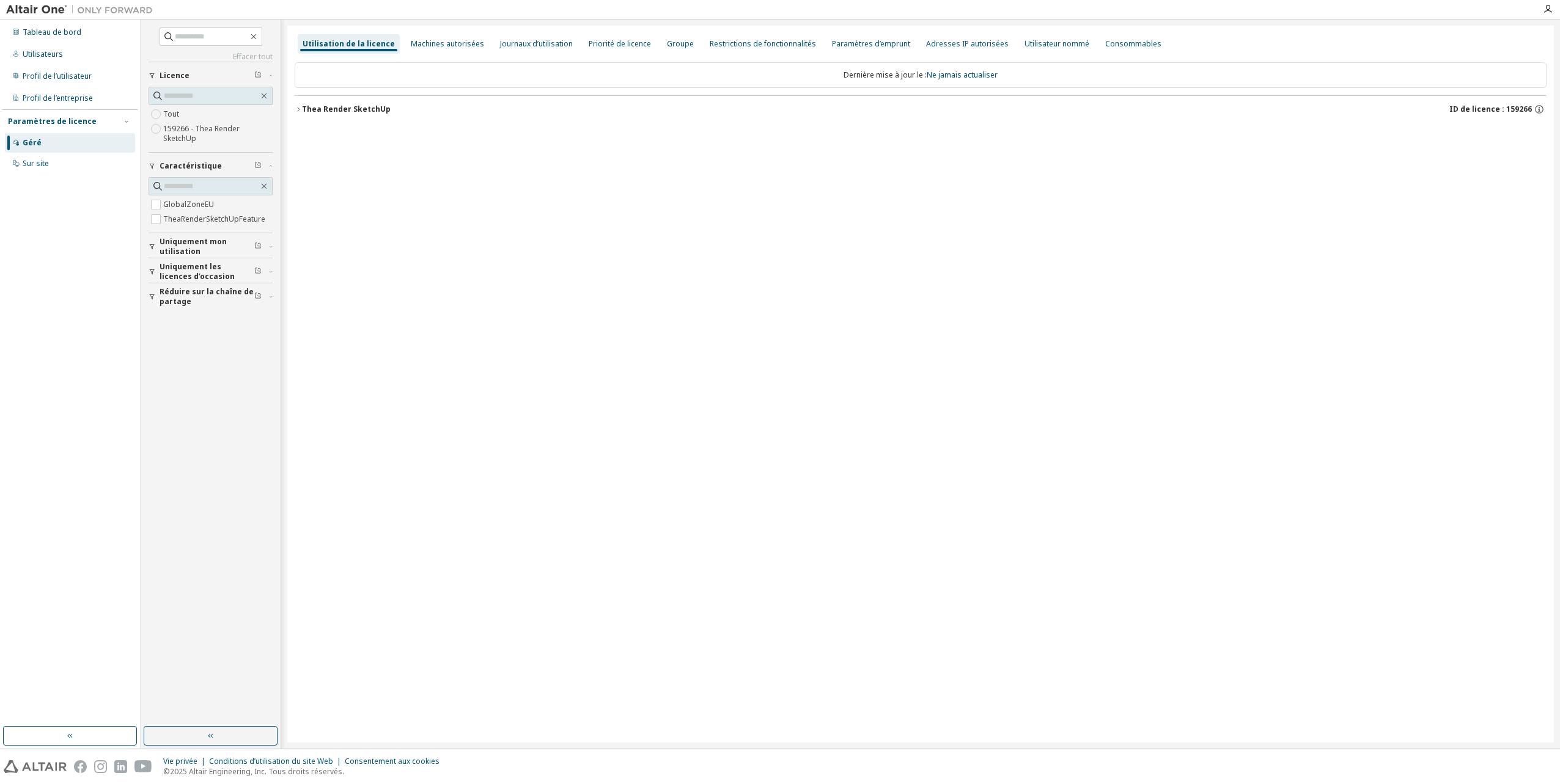
click at [299, 110] on icon "button" at bounding box center [298, 110] width 7 height 7
drag, startPoint x: 518, startPoint y: 263, endPoint x: 530, endPoint y: 268, distance: 13.0
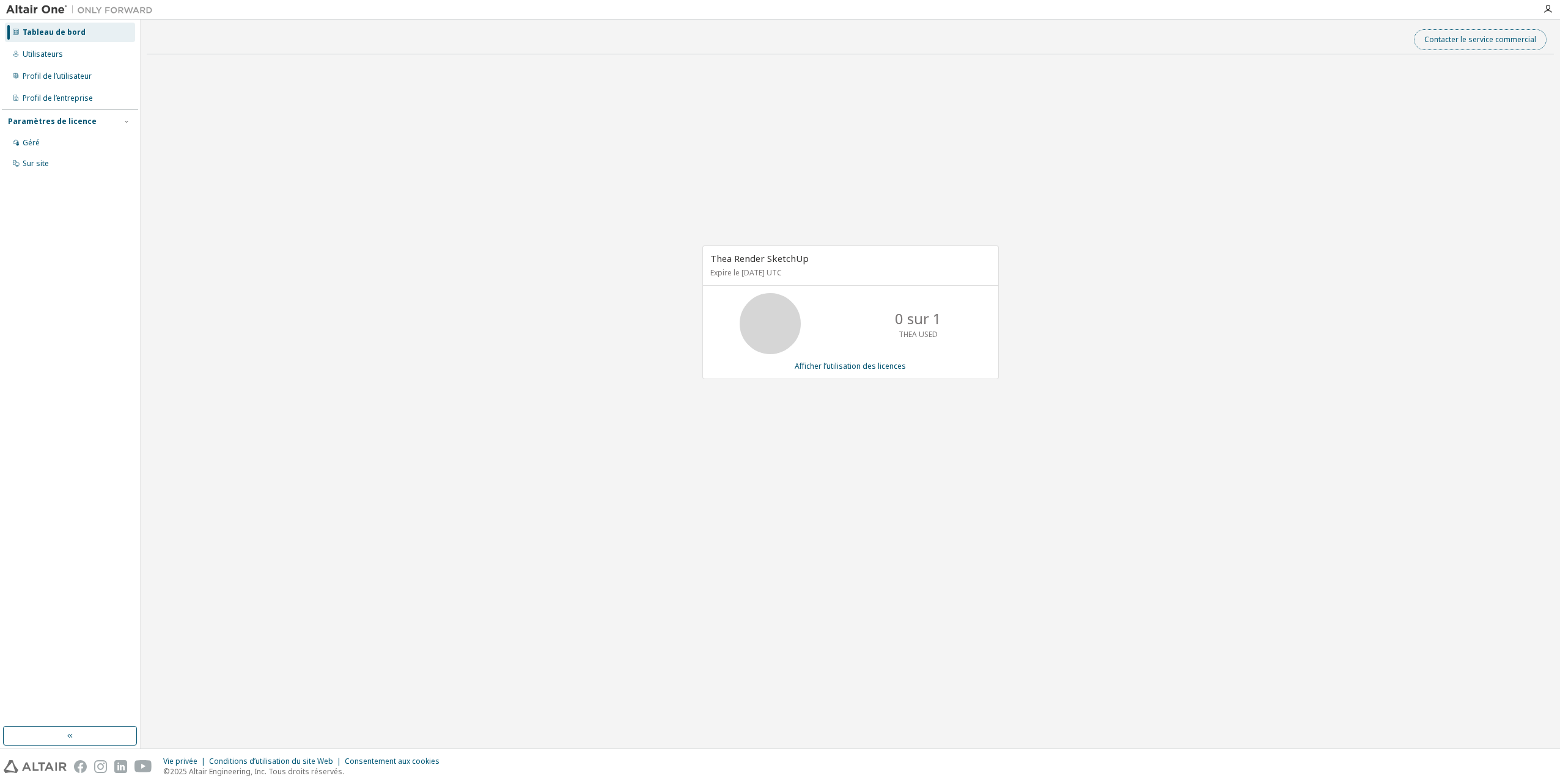
click at [1468, 42] on button "Contacter le service commercial" at bounding box center [1480, 39] width 133 height 20
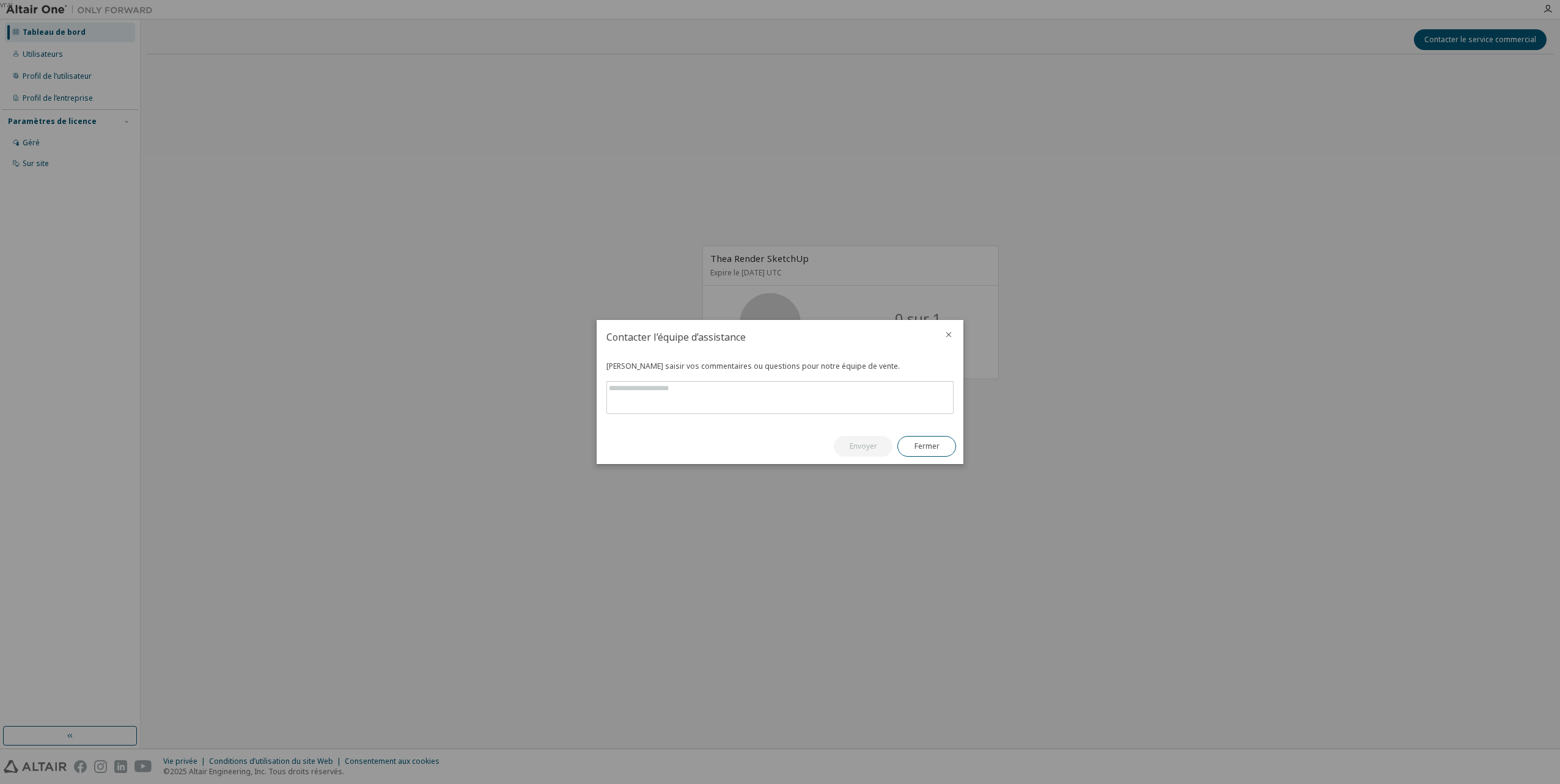
click at [948, 337] on icon "fermer" at bounding box center [948, 334] width 10 height 10
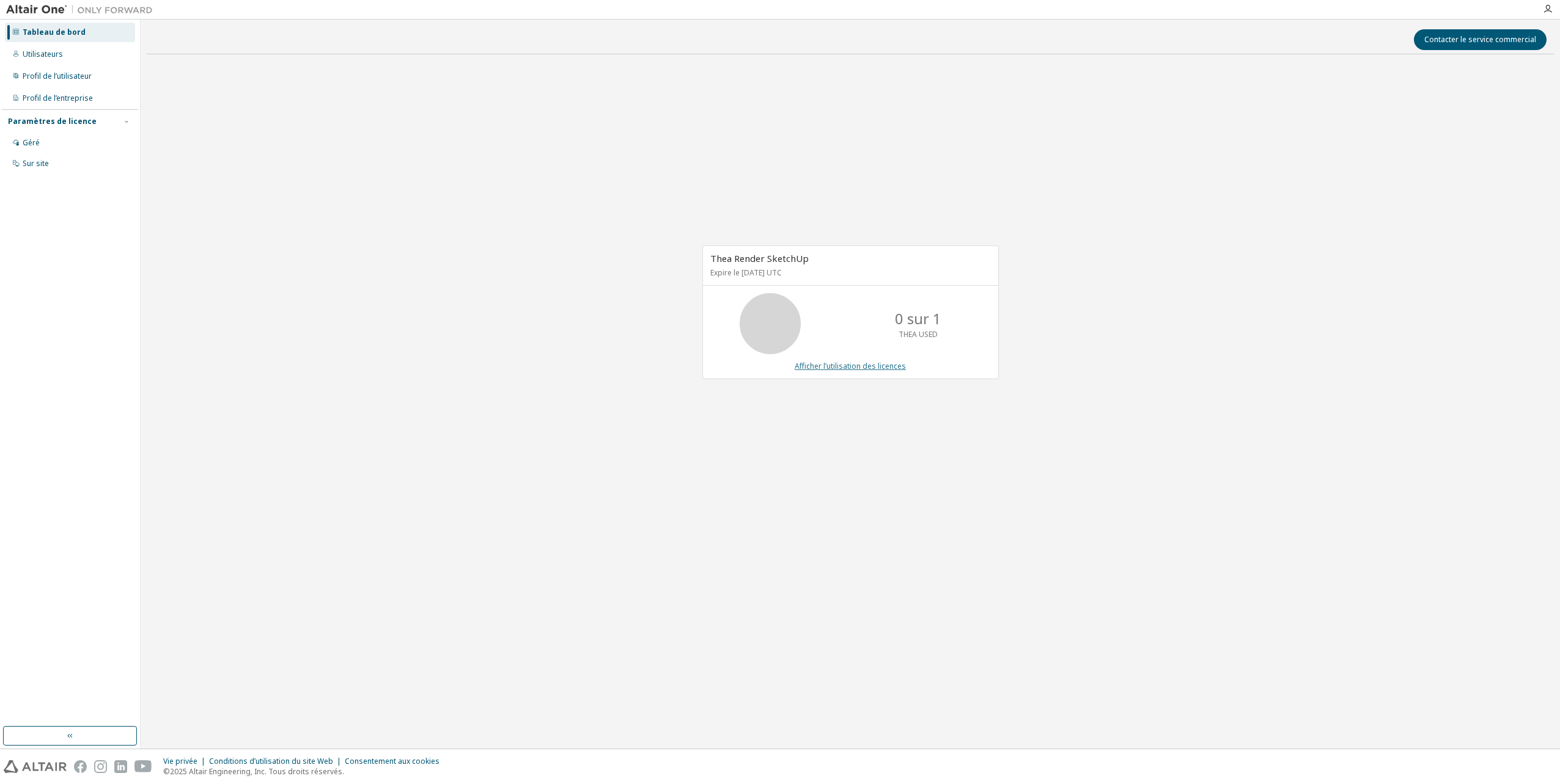
click at [817, 366] on link "Afficher l’utilisation des licences" at bounding box center [850, 366] width 111 height 11
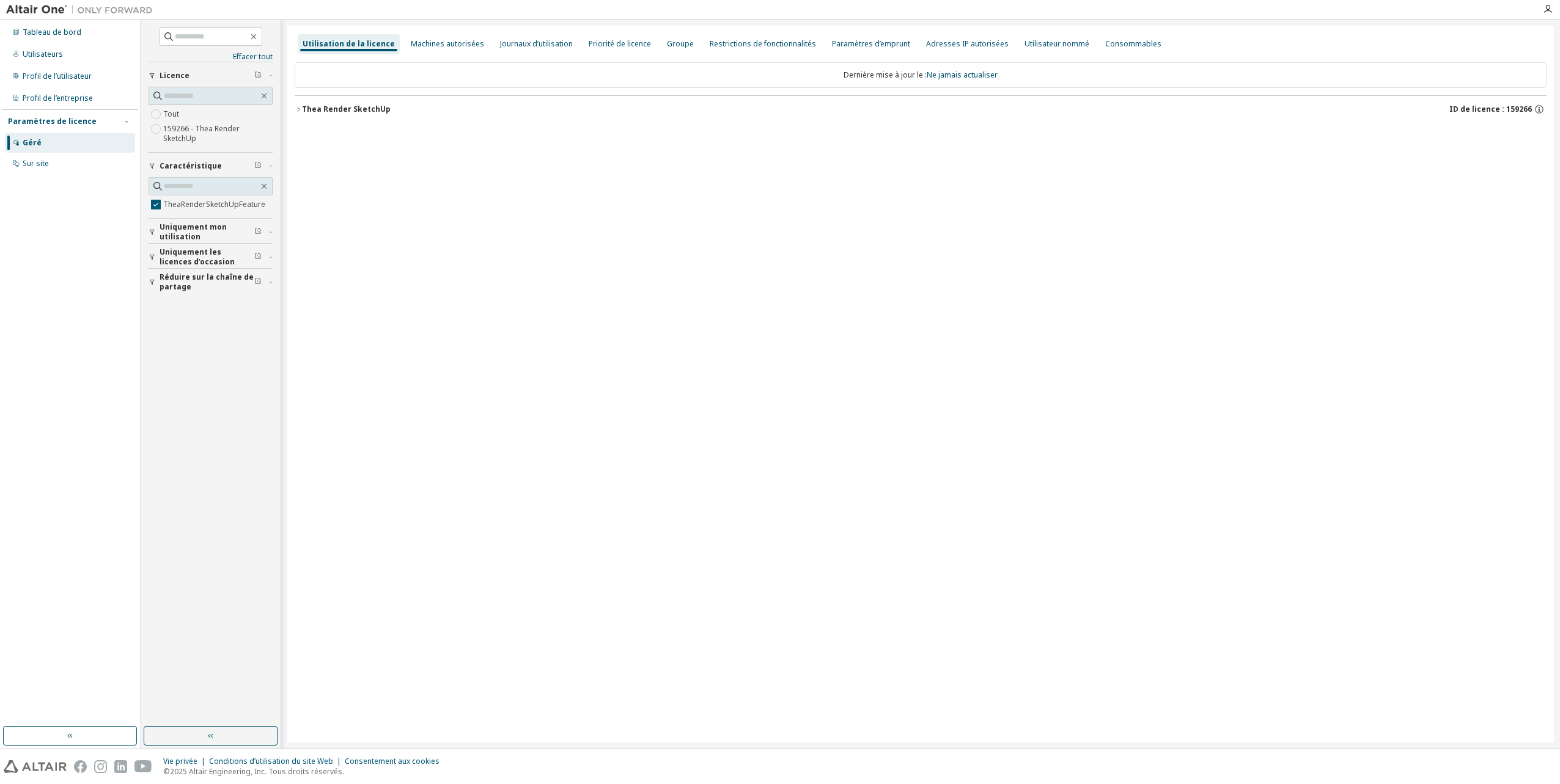
click at [308, 111] on font "Thea Render SketchUp" at bounding box center [346, 110] width 88 height 11
click at [727, 143] on button "TheaRenderSketchUpFeature 0 sur 1 utilisé v26.0 Date d’expiration : 2026-10-09" at bounding box center [924, 135] width 1222 height 27
click at [729, 137] on div "0 sur 1 utilisé" at bounding box center [771, 135] width 110 height 11
click at [731, 45] on div "Restrictions de fonctionnalités" at bounding box center [762, 44] width 106 height 10
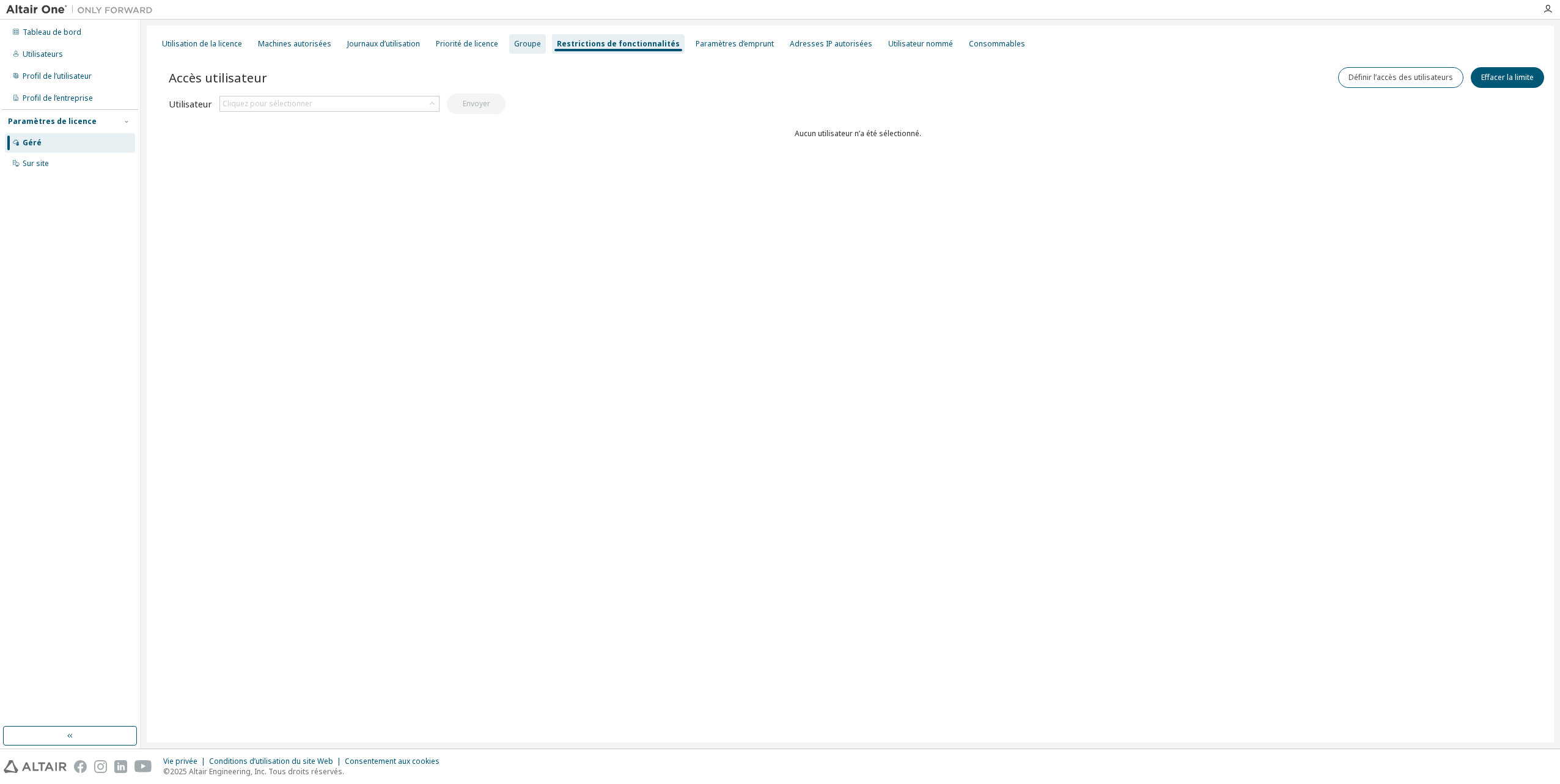
click at [528, 44] on div "Groupe" at bounding box center [528, 44] width 27 height 10
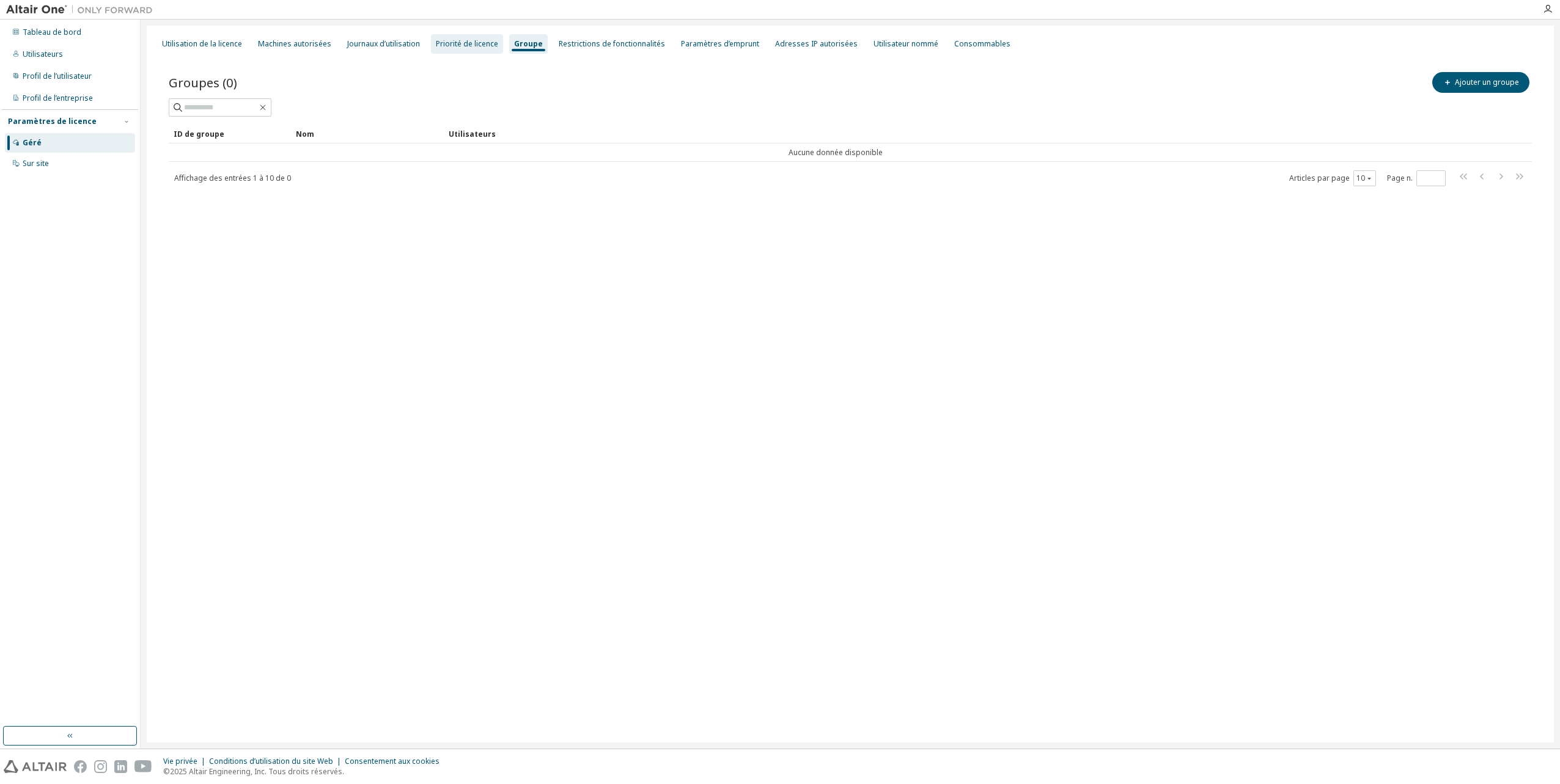
click at [464, 45] on div "Priorité de licence" at bounding box center [467, 44] width 62 height 10
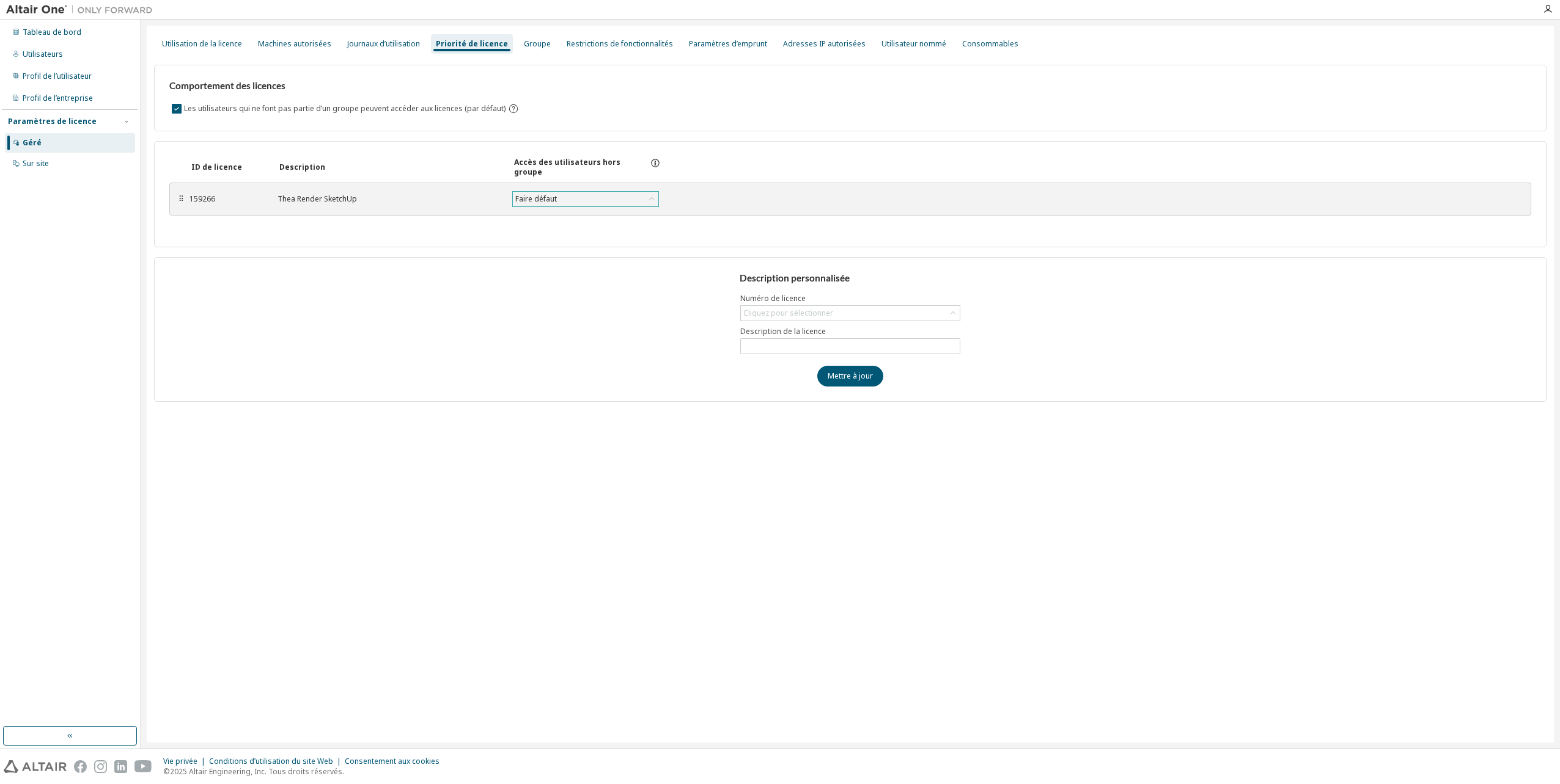
click at [555, 199] on div "Faire défaut" at bounding box center [536, 199] width 45 height 13
click at [203, 41] on div "Utilisation de la licence" at bounding box center [202, 44] width 80 height 10
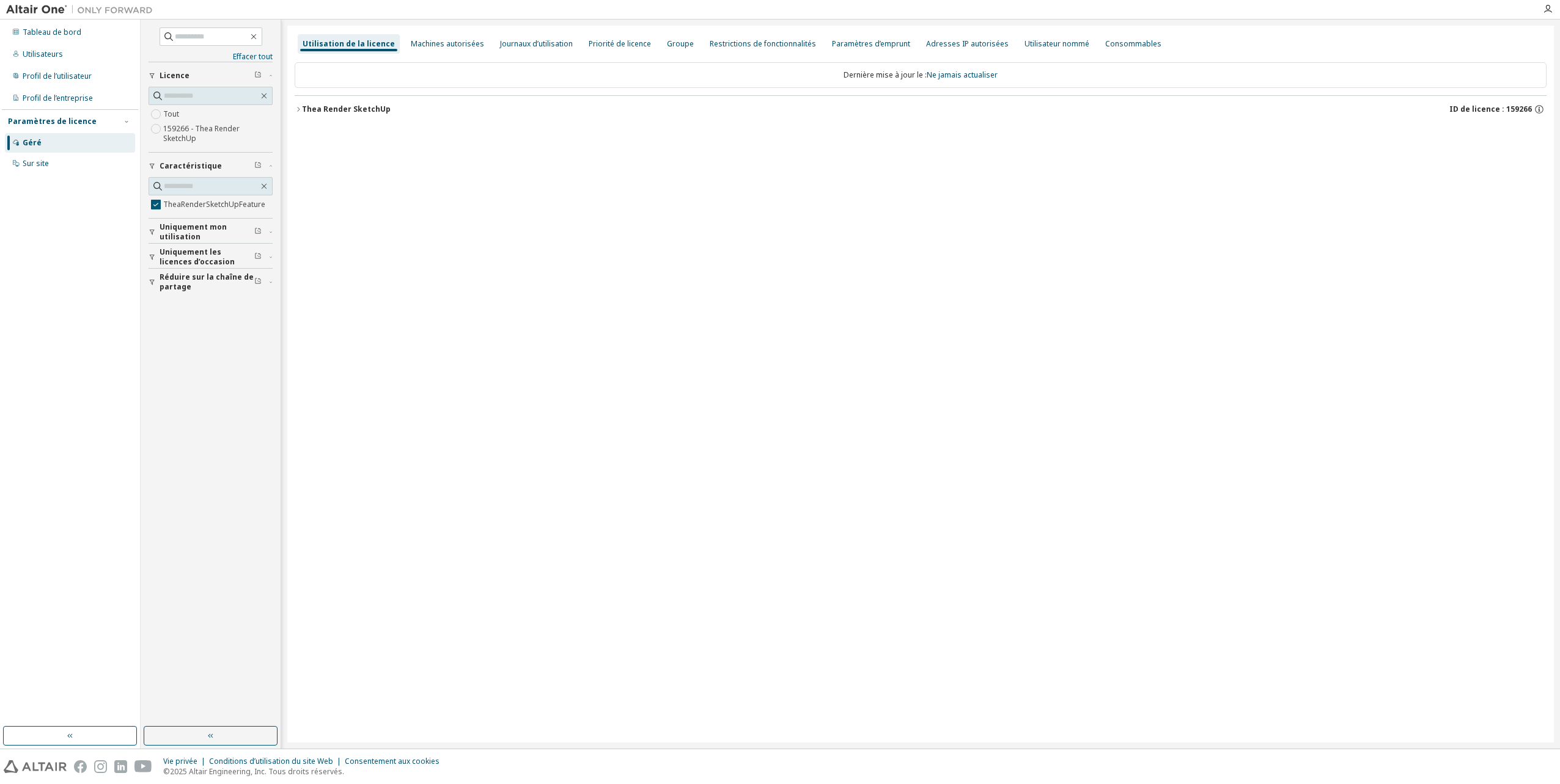
click at [267, 233] on icon "button" at bounding box center [271, 232] width 7 height 4
click at [271, 292] on icon "button" at bounding box center [271, 292] width 7 height 4
click at [273, 353] on icon "button" at bounding box center [271, 353] width 7 height 4
click at [273, 256] on icon "button" at bounding box center [271, 257] width 7 height 4
click at [270, 229] on span "button" at bounding box center [271, 227] width 4 height 7
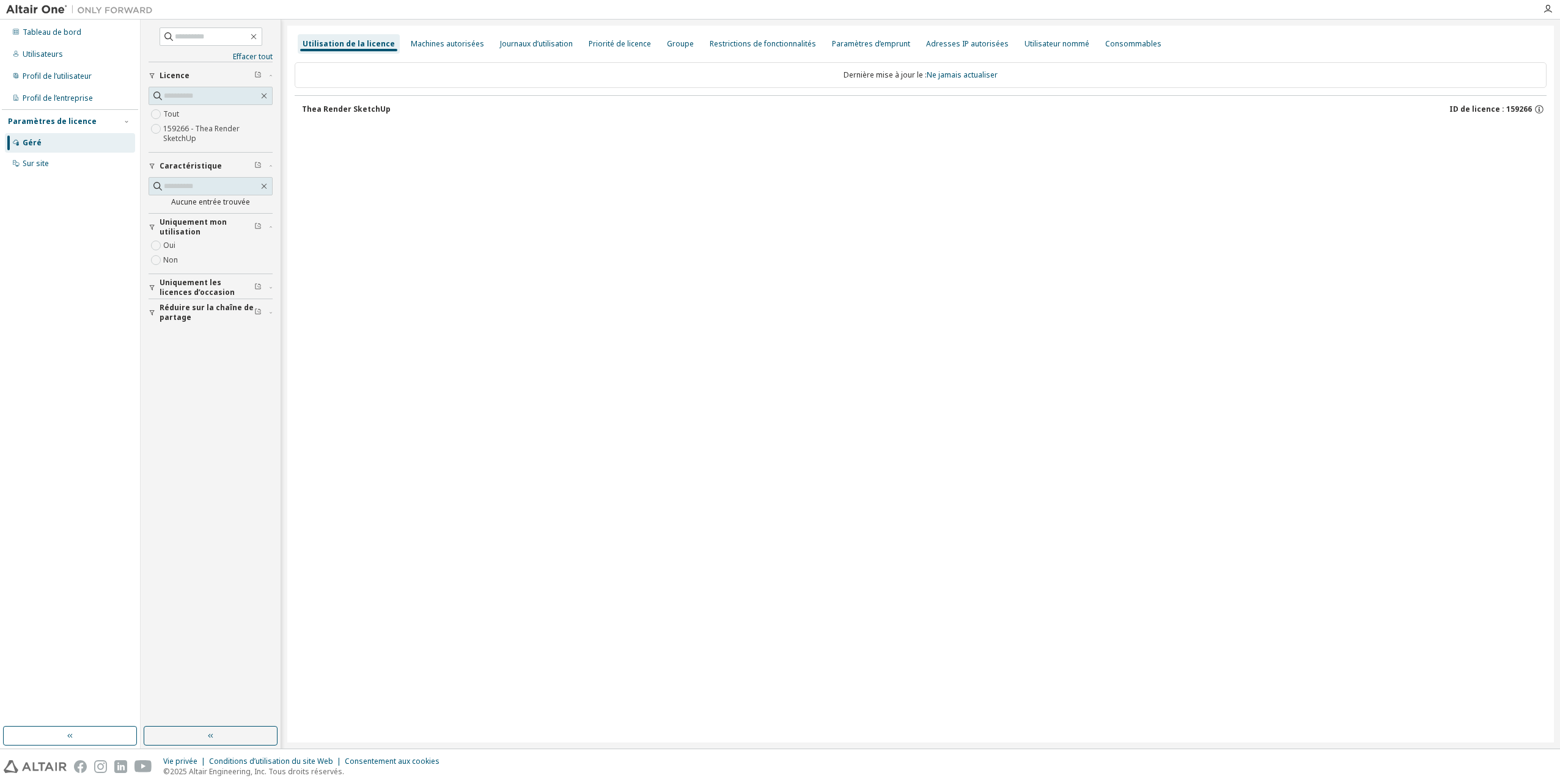
click at [269, 228] on icon "button" at bounding box center [271, 227] width 7 height 4
click at [266, 188] on icon "button" at bounding box center [264, 186] width 10 height 10
click at [327, 104] on button "Thea Render SketchUp ID de licence : 159266" at bounding box center [924, 110] width 1244 height 27
click at [327, 108] on font "Thea Render SketchUp" at bounding box center [346, 110] width 88 height 11
click at [327, 109] on font "Thea Render SketchUp" at bounding box center [346, 110] width 88 height 11
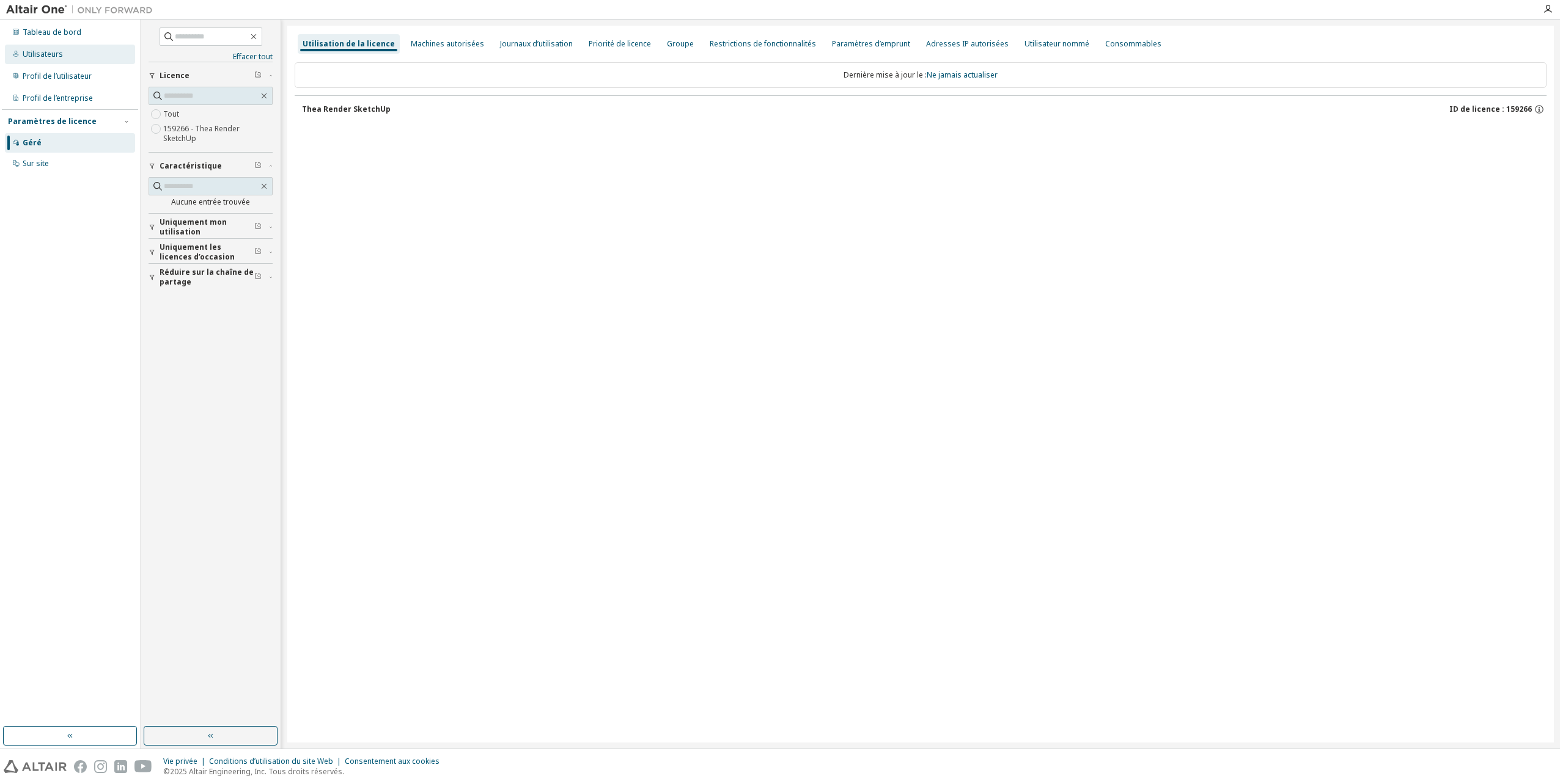
click at [45, 55] on div "Utilisateurs" at bounding box center [42, 54] width 40 height 10
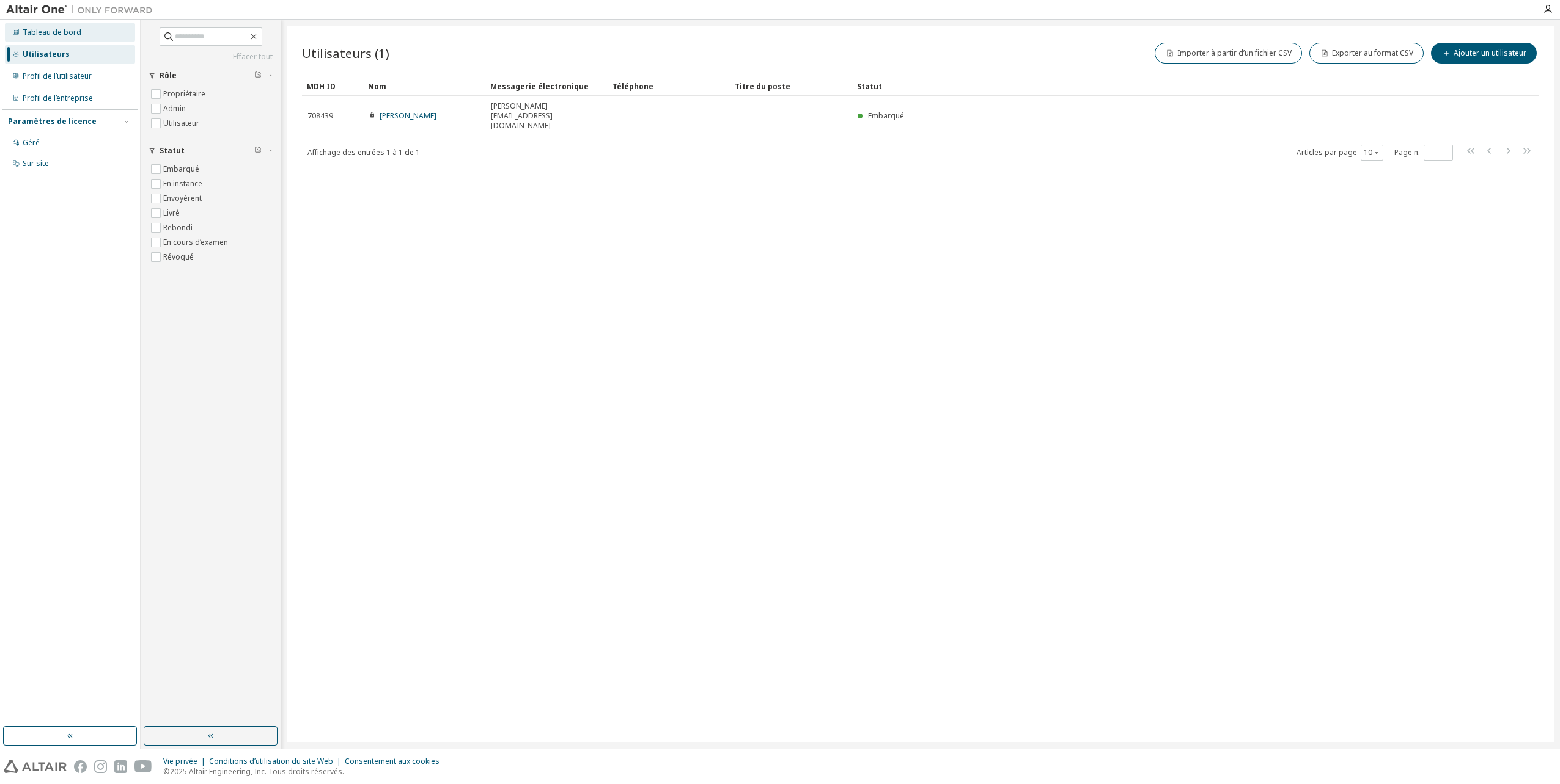
click at [45, 33] on div "Tableau de bord" at bounding box center [52, 32] width 59 height 10
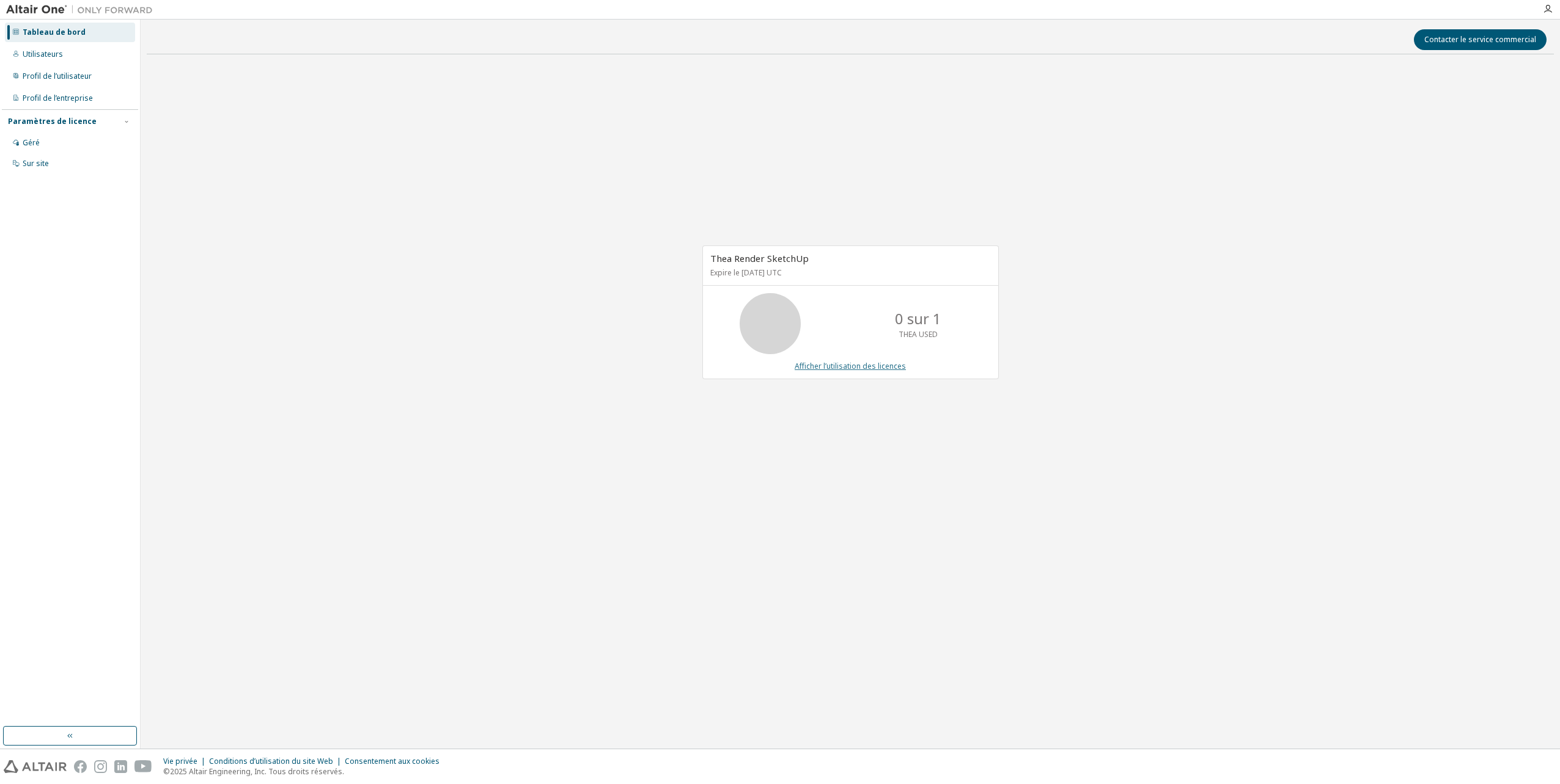
click at [878, 370] on link "Afficher l’utilisation des licences" at bounding box center [850, 366] width 111 height 11
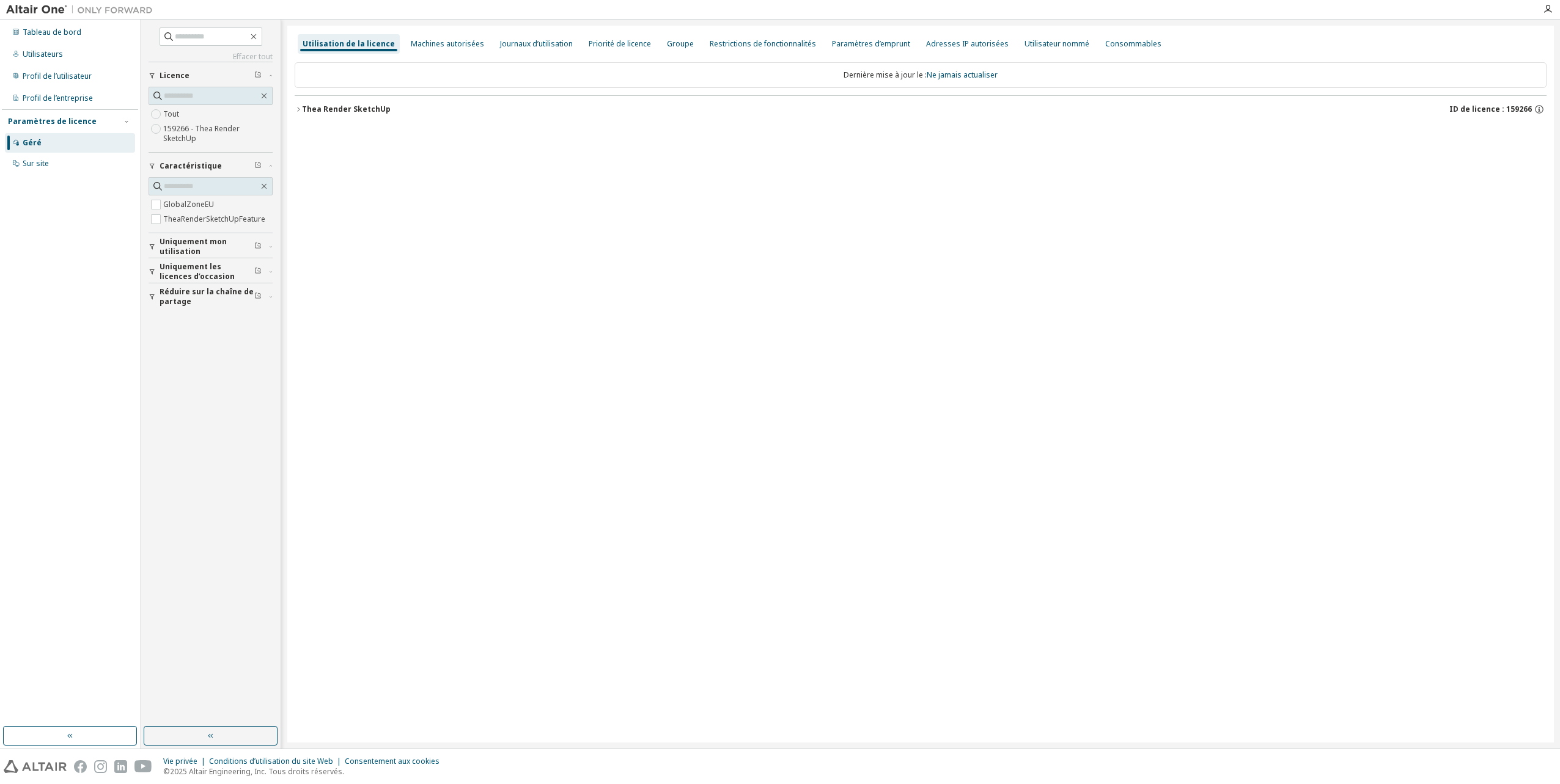
click at [351, 110] on font "Thea Render SketchUp" at bounding box center [346, 110] width 88 height 11
click at [65, 56] on div "Utilisateurs" at bounding box center [70, 54] width 130 height 20
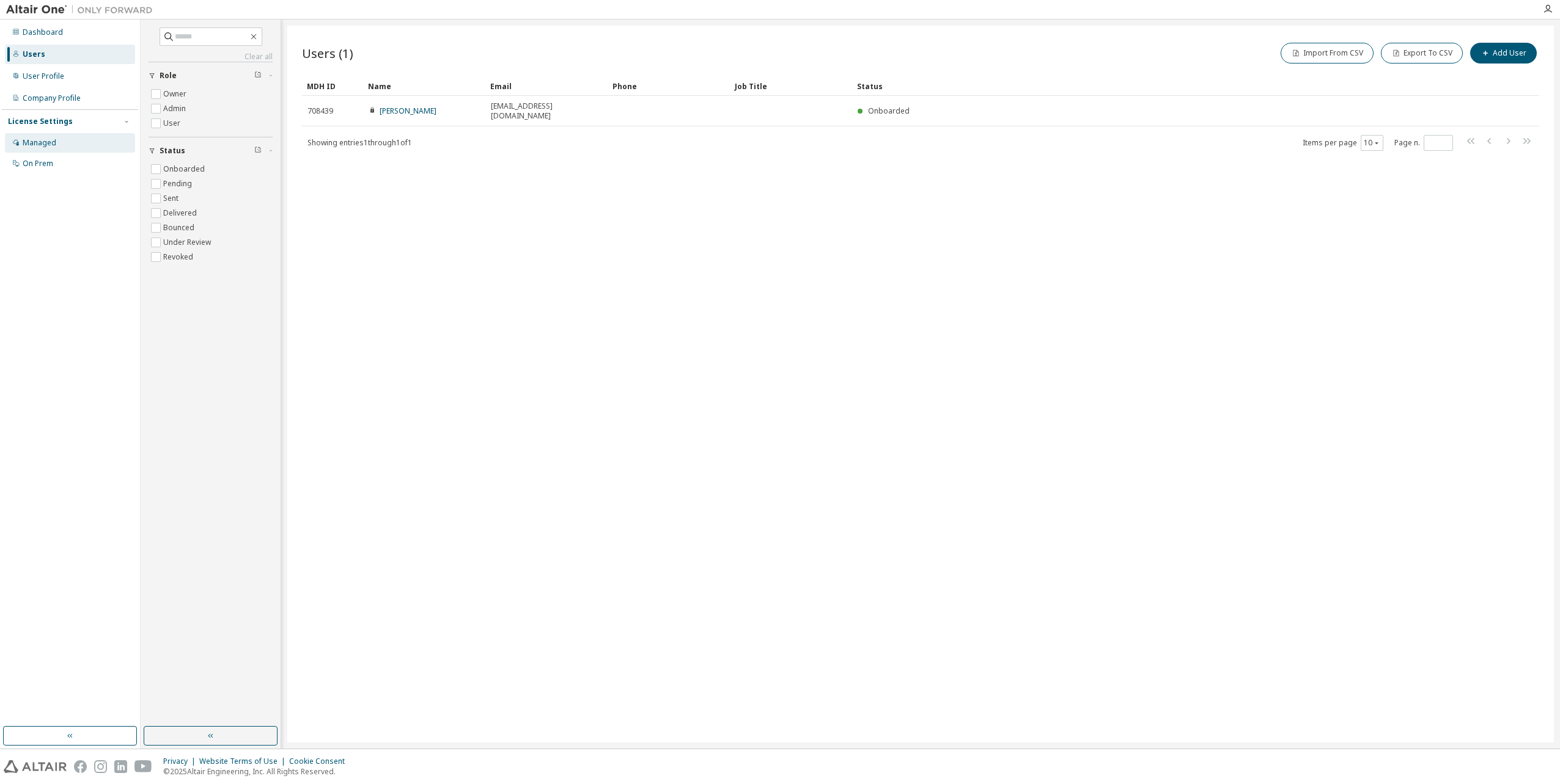
click at [29, 144] on div "Managed" at bounding box center [39, 143] width 34 height 10
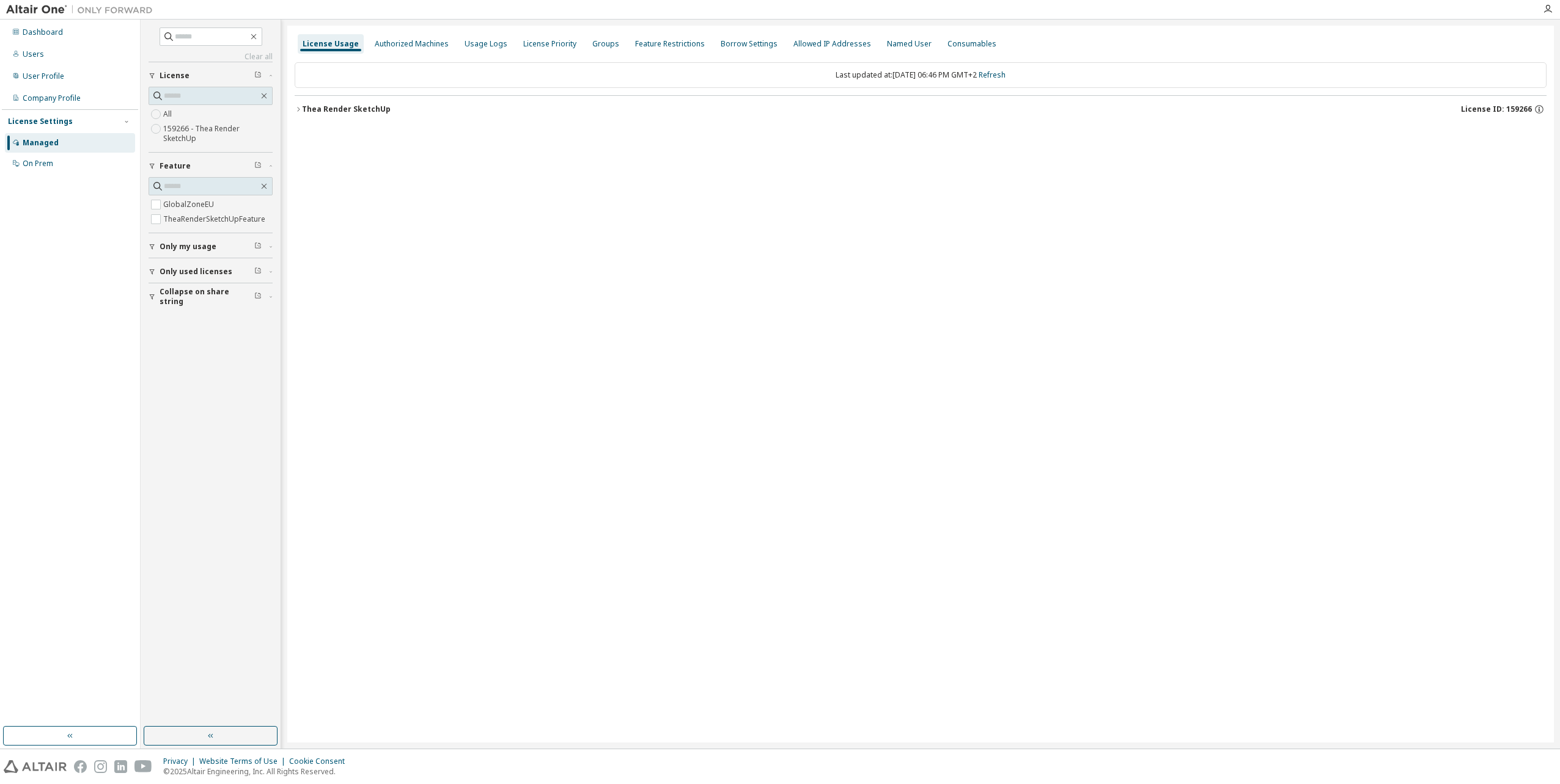
click at [338, 112] on div "Thea Render SketchUp" at bounding box center [346, 109] width 88 height 10
click at [270, 233] on icon "button" at bounding box center [270, 232] width 3 height 1
click at [37, 34] on div "Dashboard" at bounding box center [42, 32] width 40 height 10
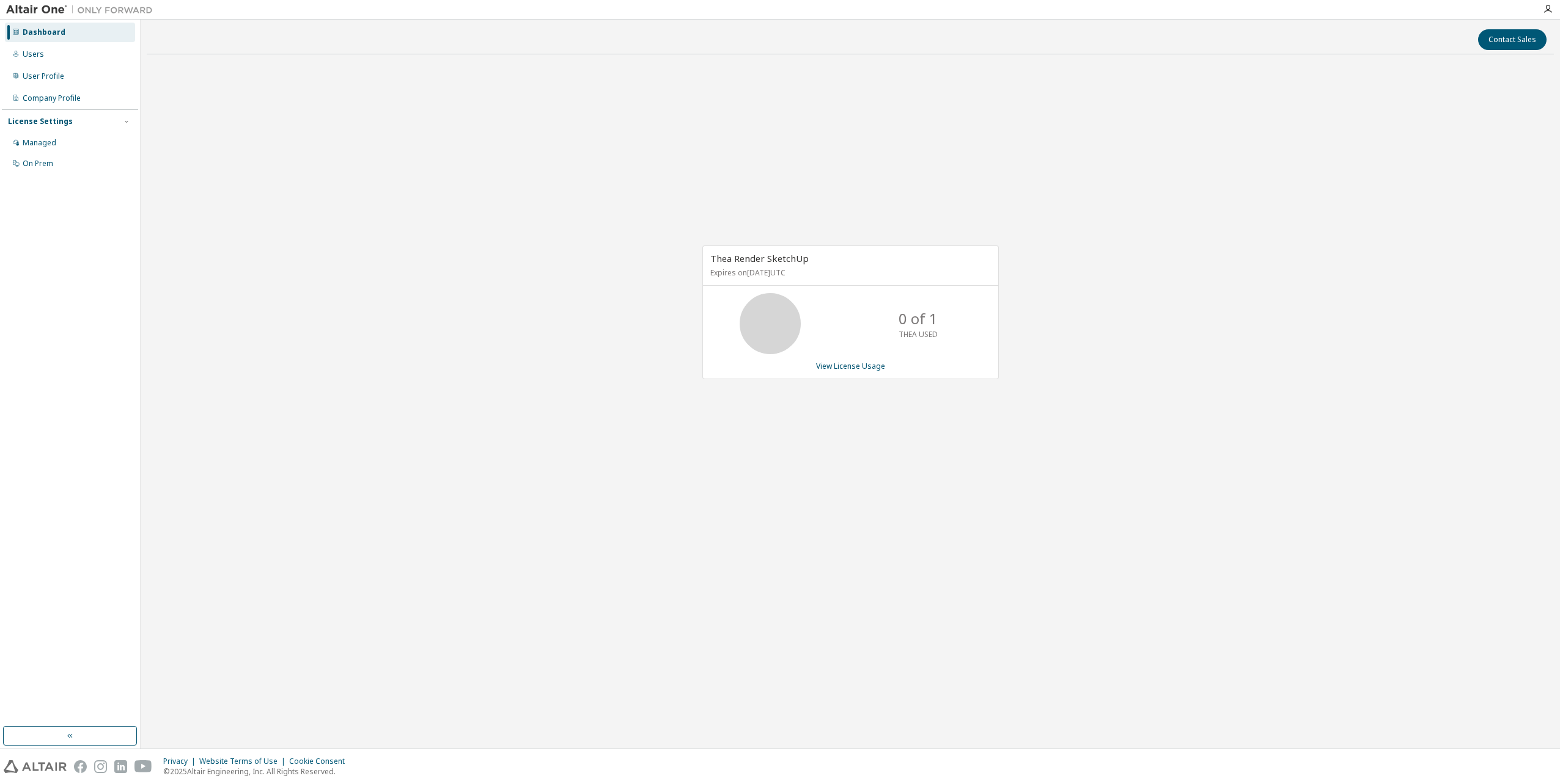
click at [906, 323] on p "0 of 1" at bounding box center [918, 318] width 39 height 20
click at [866, 366] on link "View License Usage" at bounding box center [850, 366] width 69 height 11
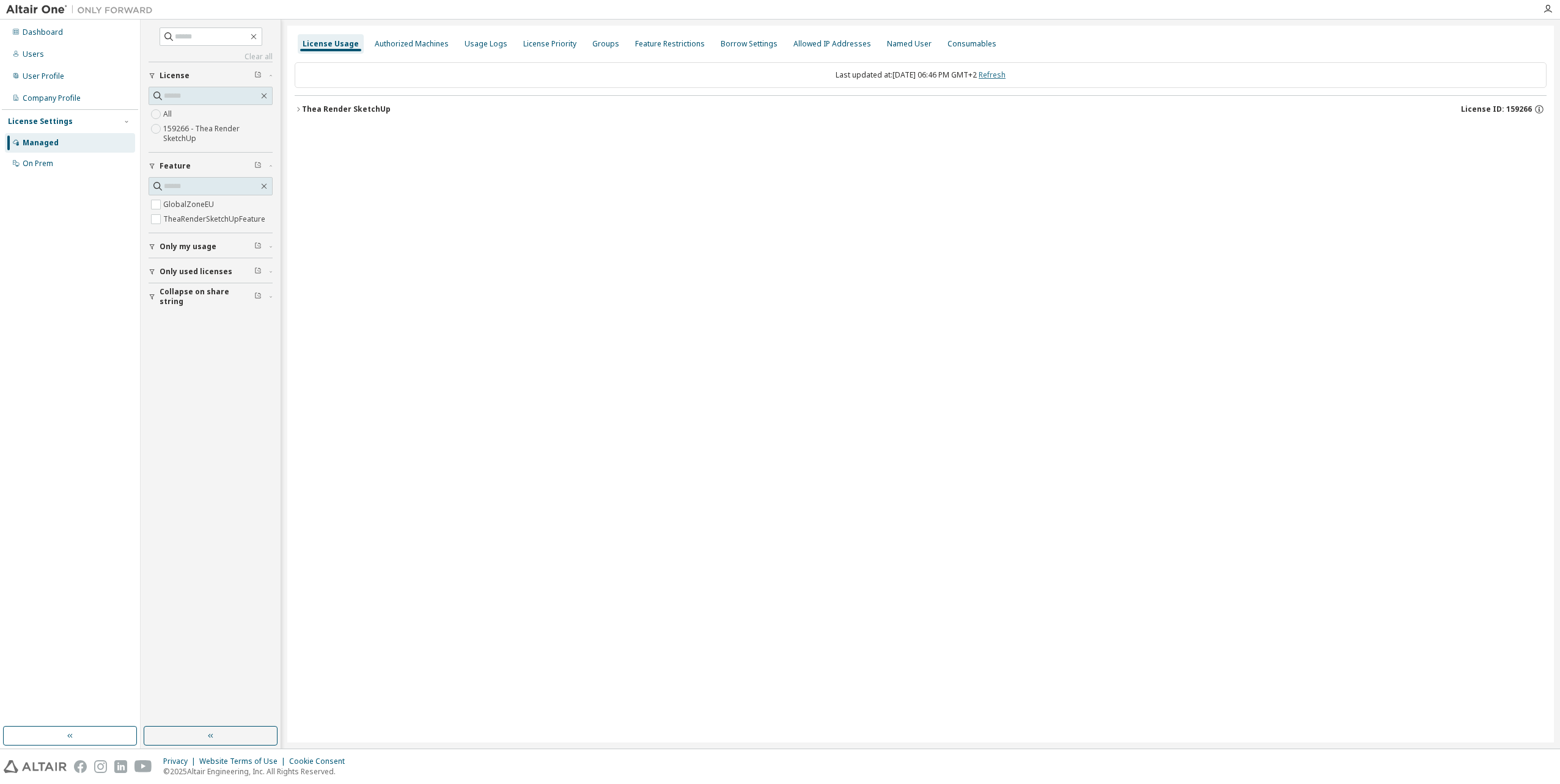
click at [1006, 78] on link "Refresh" at bounding box center [992, 75] width 27 height 11
click at [34, 60] on div "Users" at bounding box center [70, 54] width 130 height 20
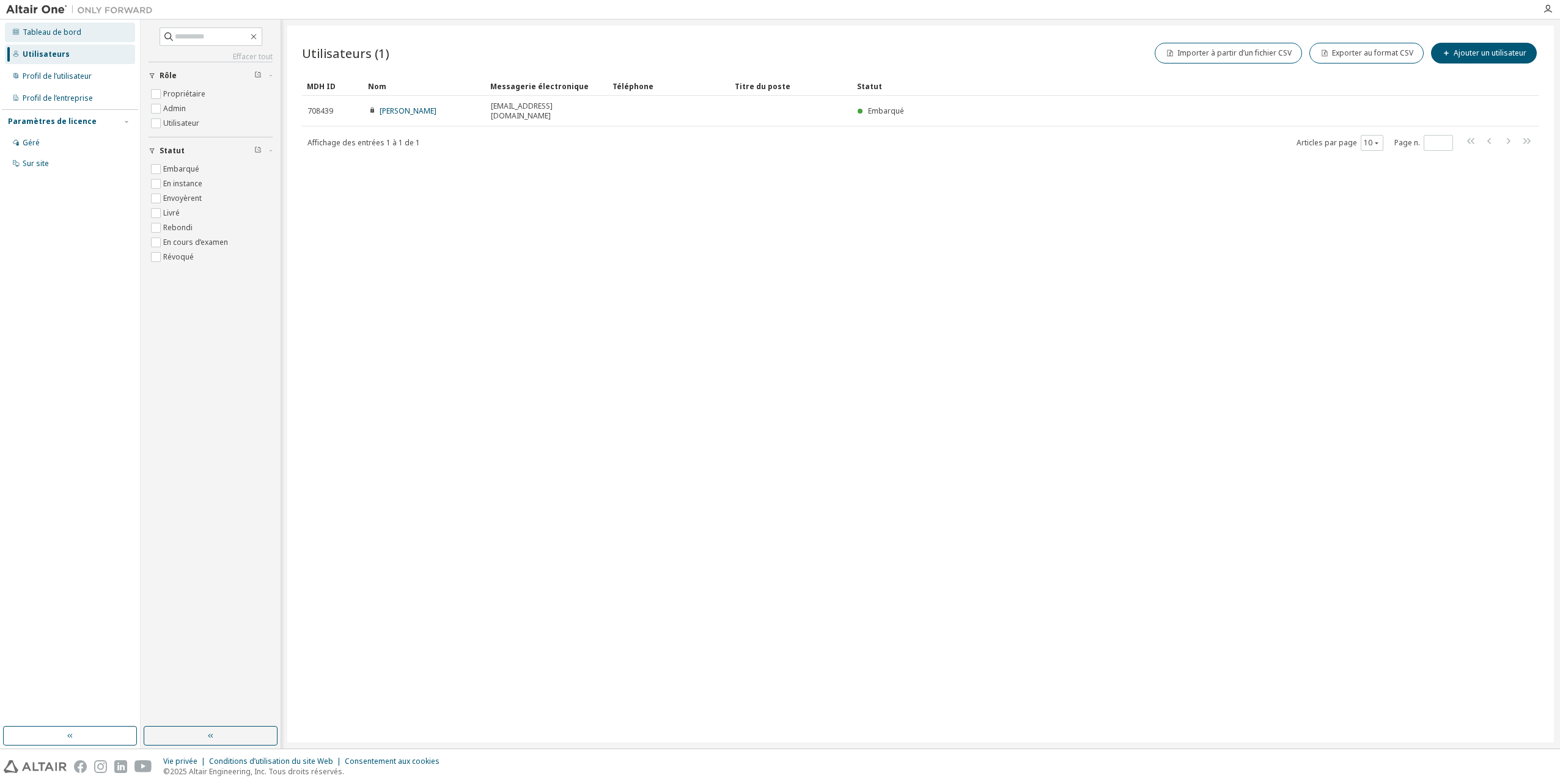
click at [51, 34] on div "Tableau de bord" at bounding box center [52, 32] width 59 height 10
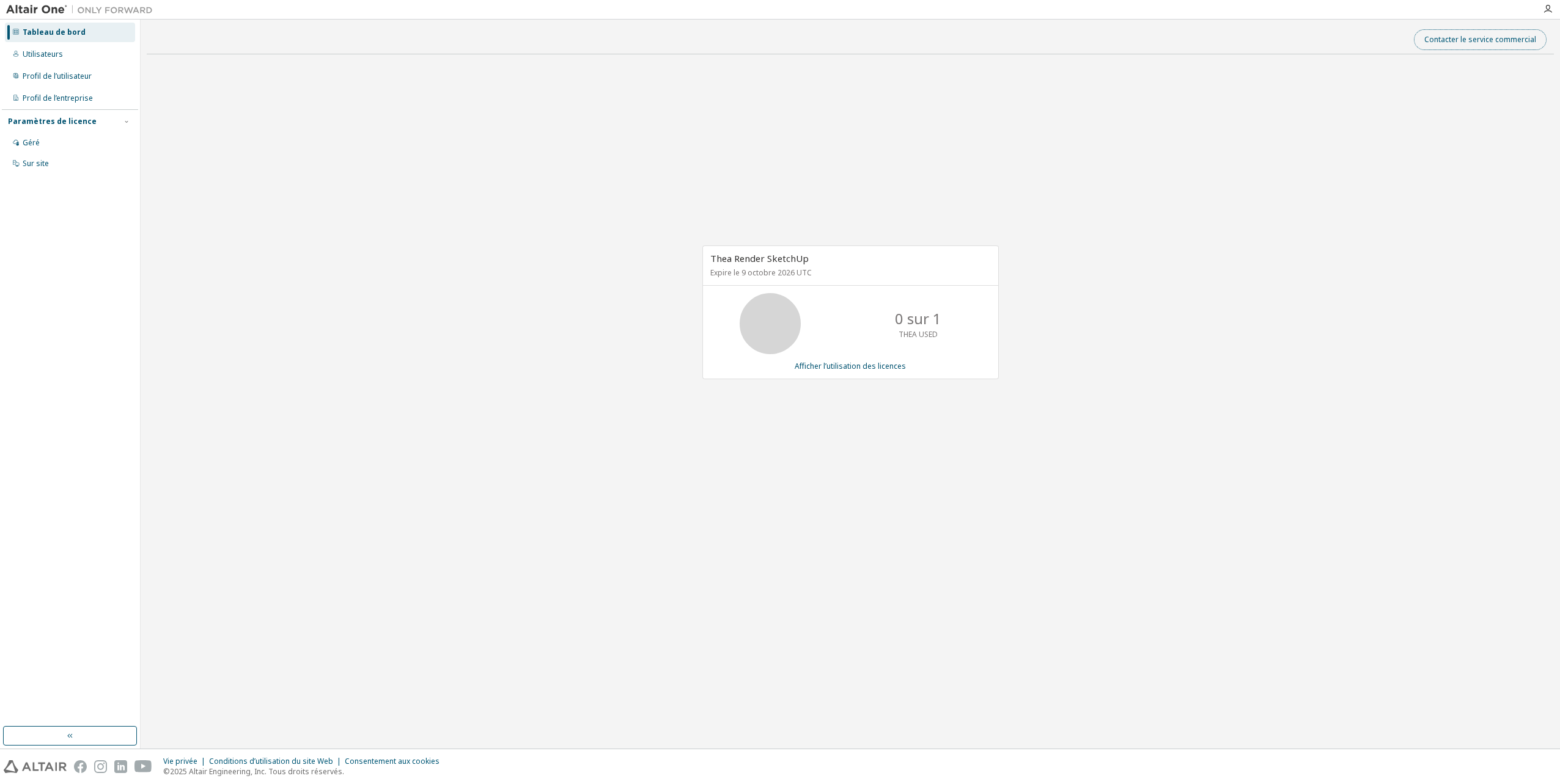
click at [1469, 42] on button "Contacter le service commercial" at bounding box center [1480, 39] width 133 height 20
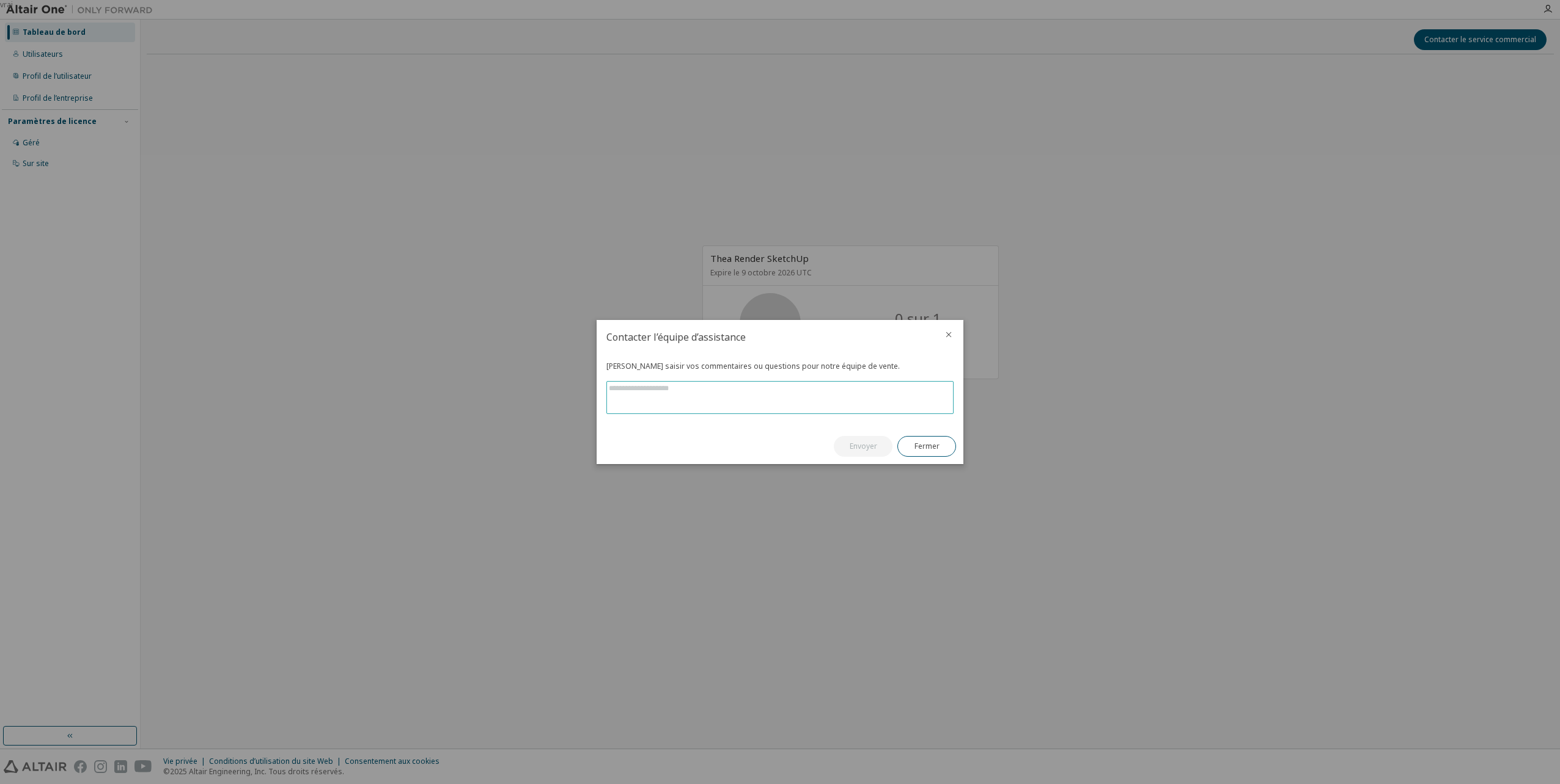
click at [774, 399] on textarea at bounding box center [780, 397] width 346 height 32
paste textarea "**********"
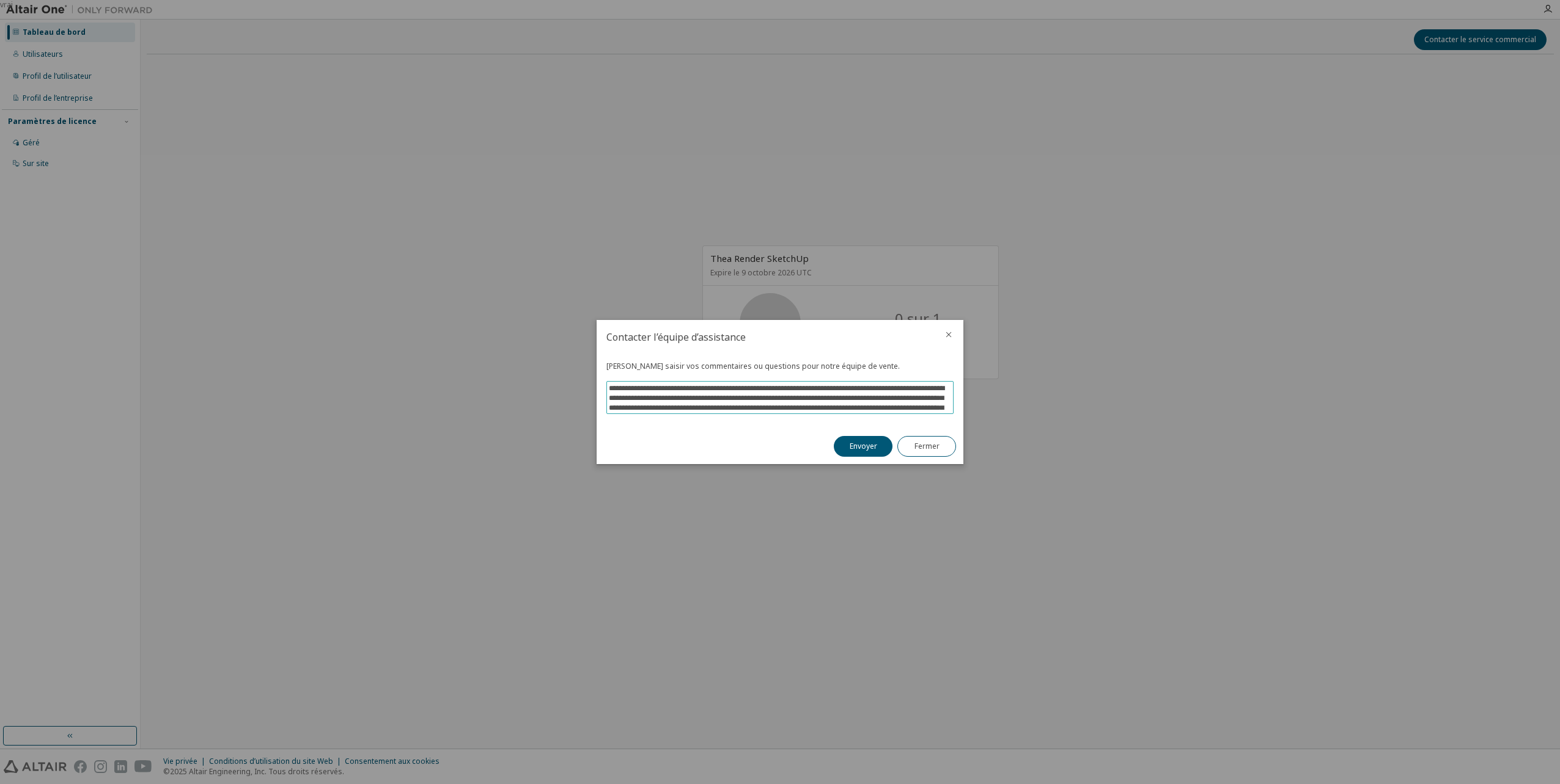
drag, startPoint x: 677, startPoint y: 397, endPoint x: 743, endPoint y: 396, distance: 66.0
click at [743, 396] on textarea "**********" at bounding box center [780, 397] width 346 height 32
type textarea "**********"
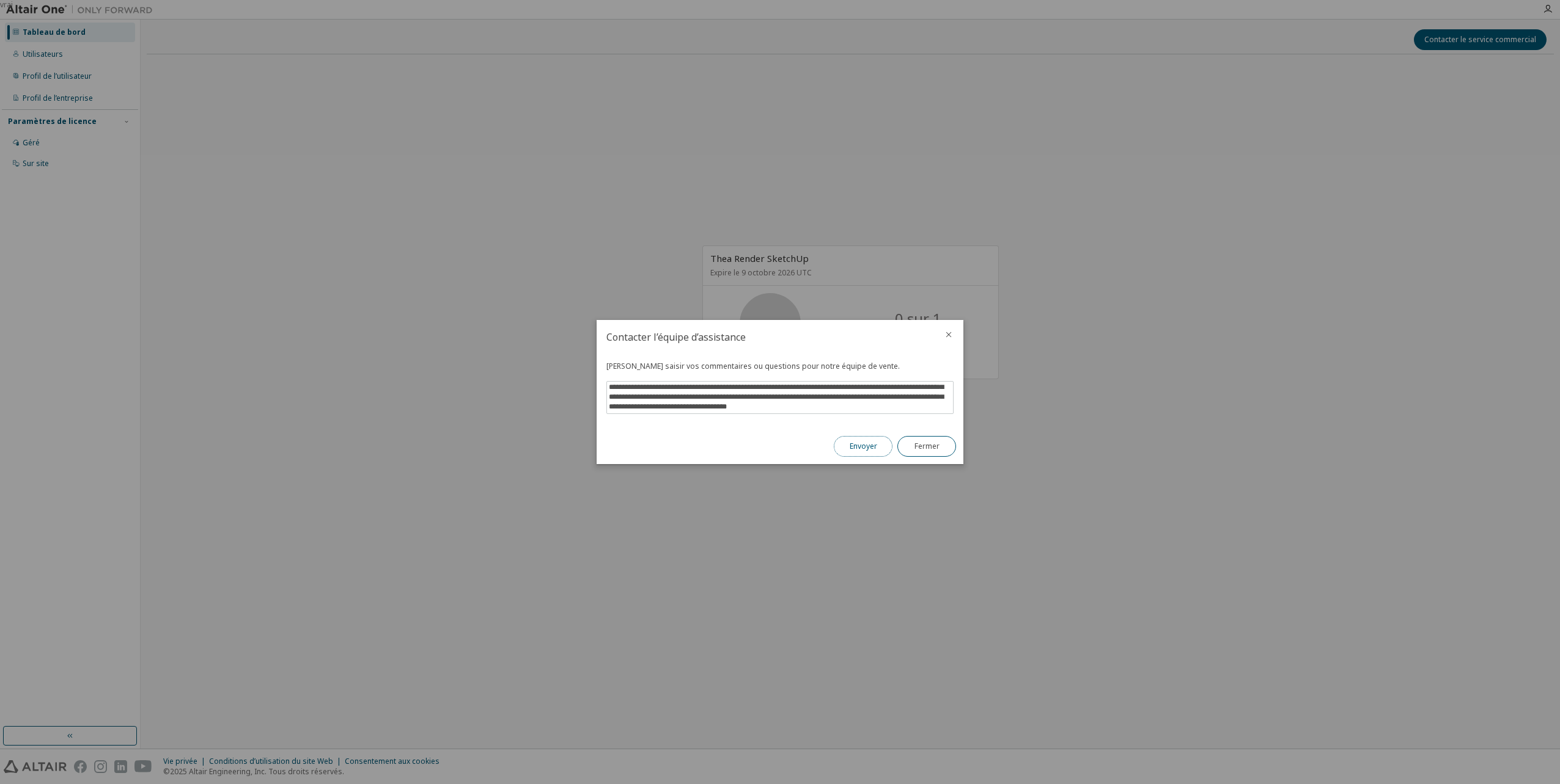
click at [859, 449] on button "Envoyer" at bounding box center [863, 446] width 59 height 20
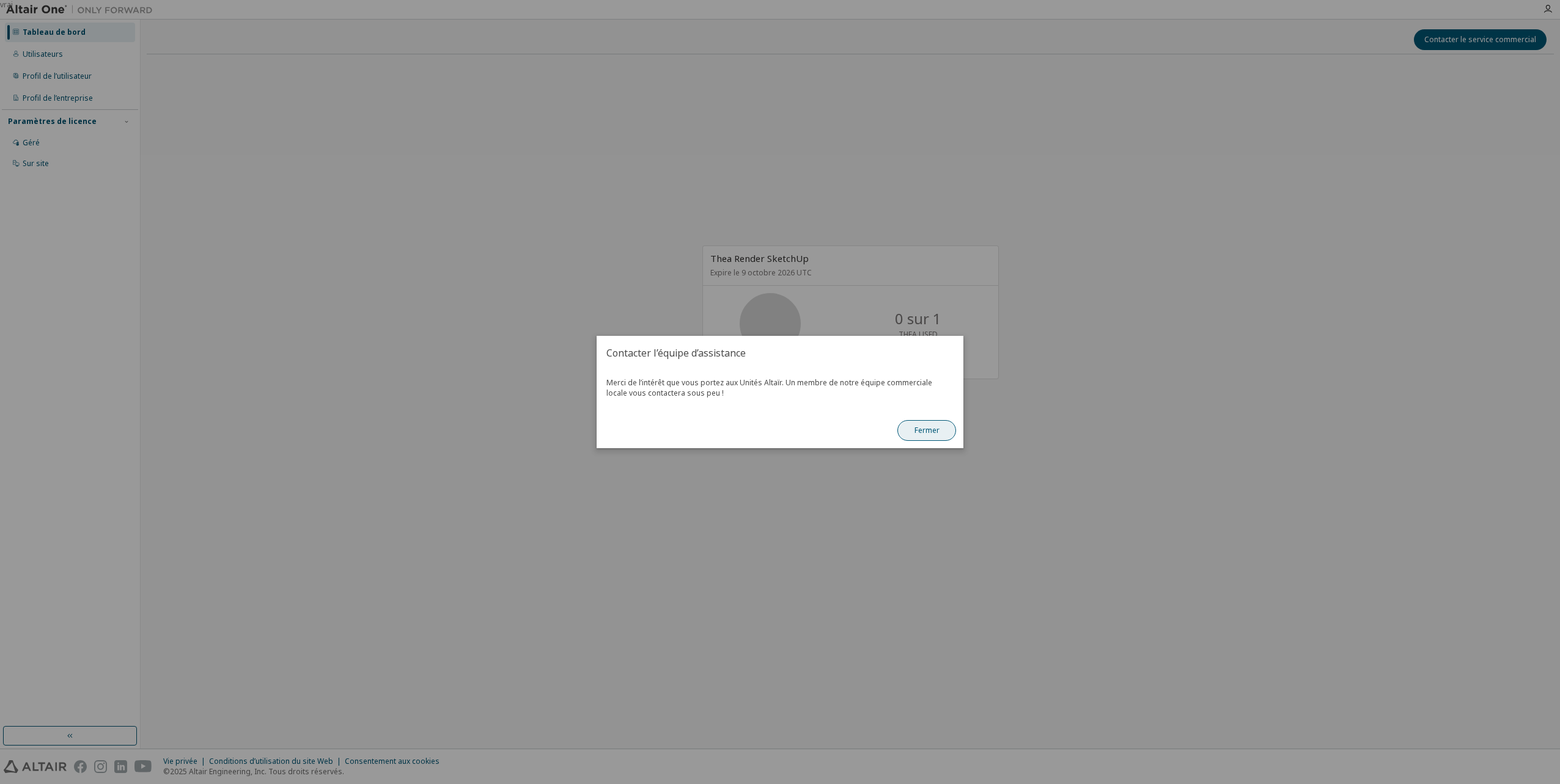
click at [944, 432] on button "Fermer" at bounding box center [926, 430] width 59 height 20
